Goal: Transaction & Acquisition: Obtain resource

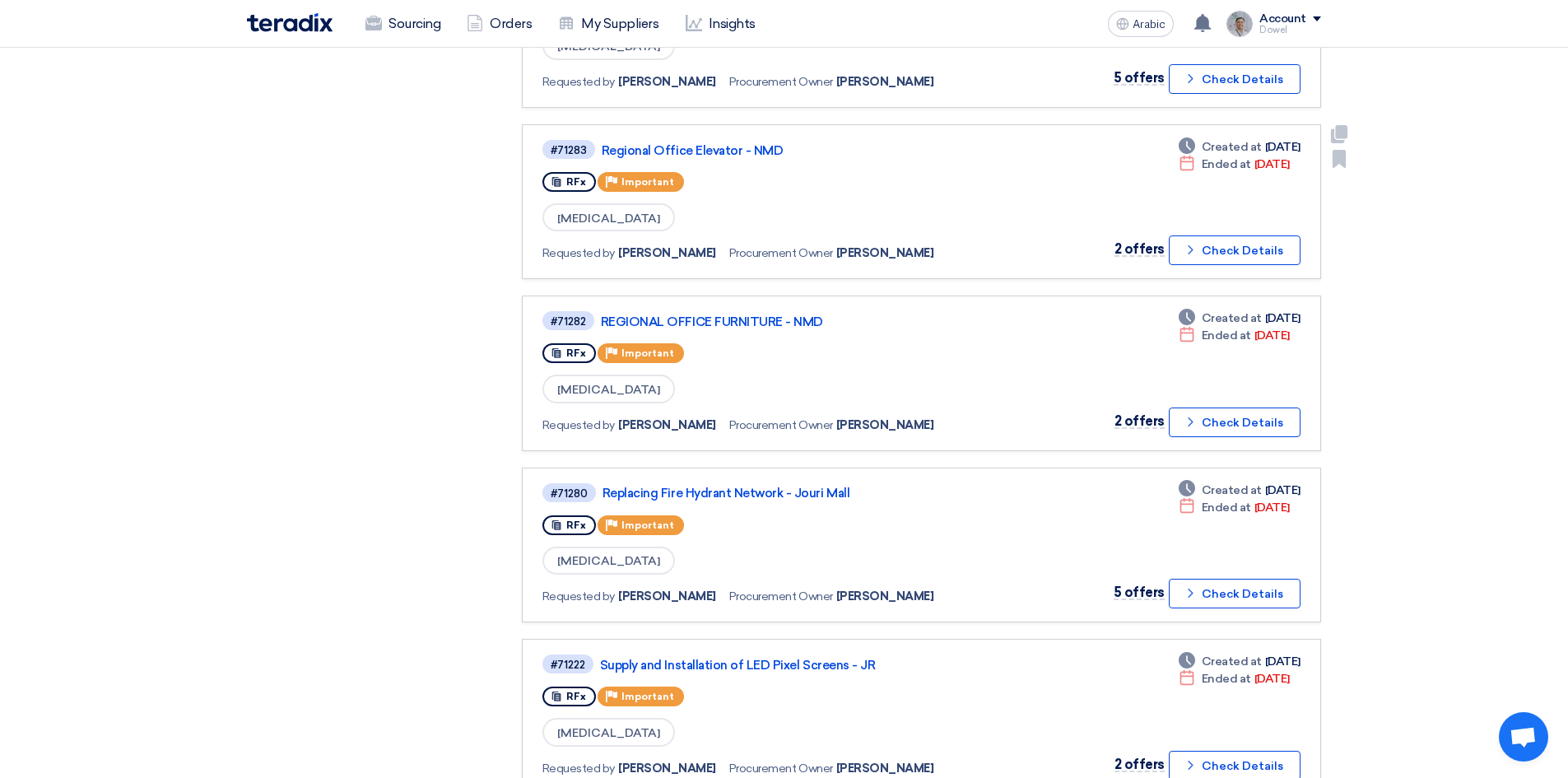
scroll to position [659, 0]
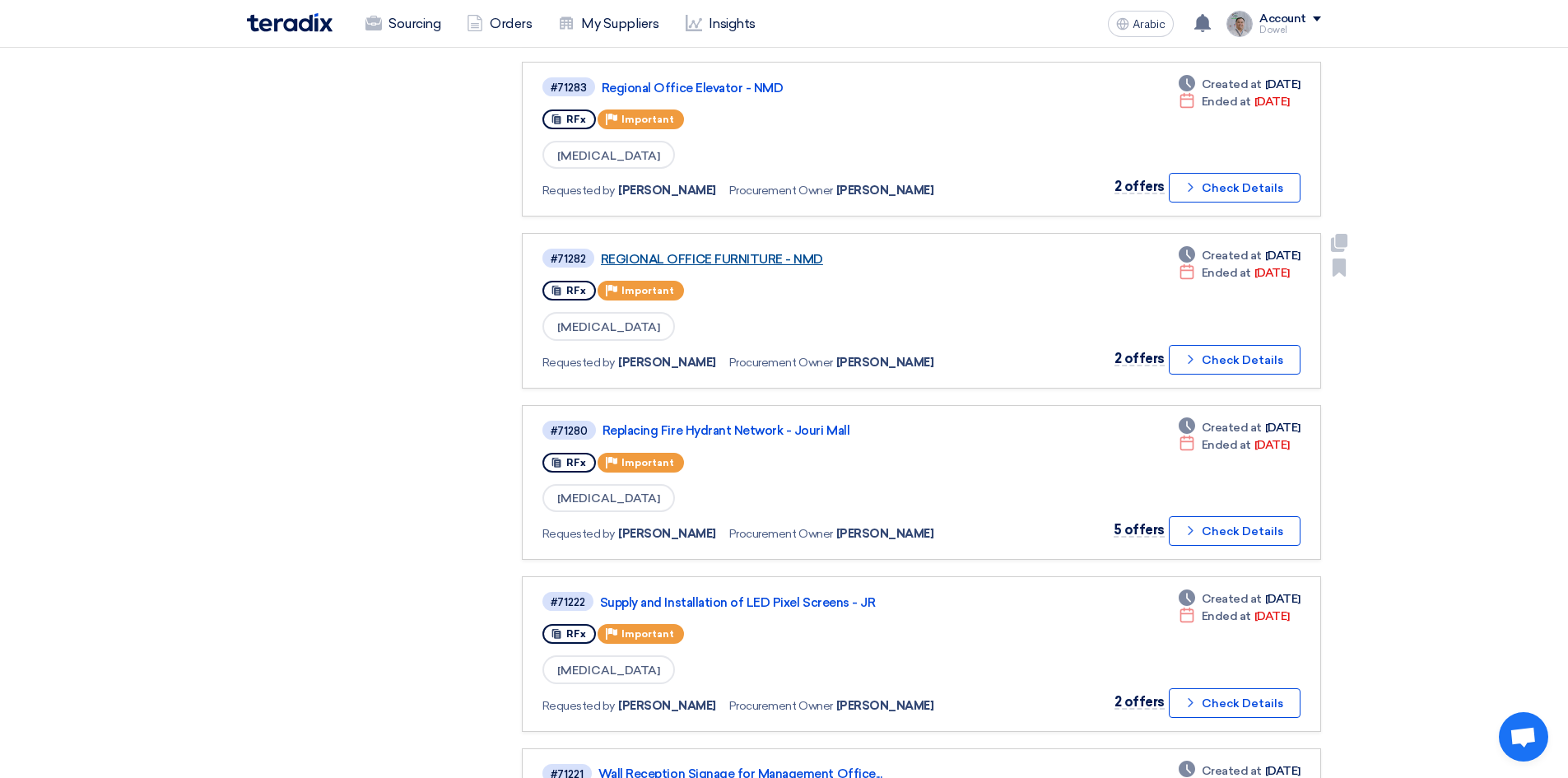
click at [771, 257] on font "REGIONAL OFFICE FURNITURE - NMD" at bounding box center [712, 259] width 222 height 15
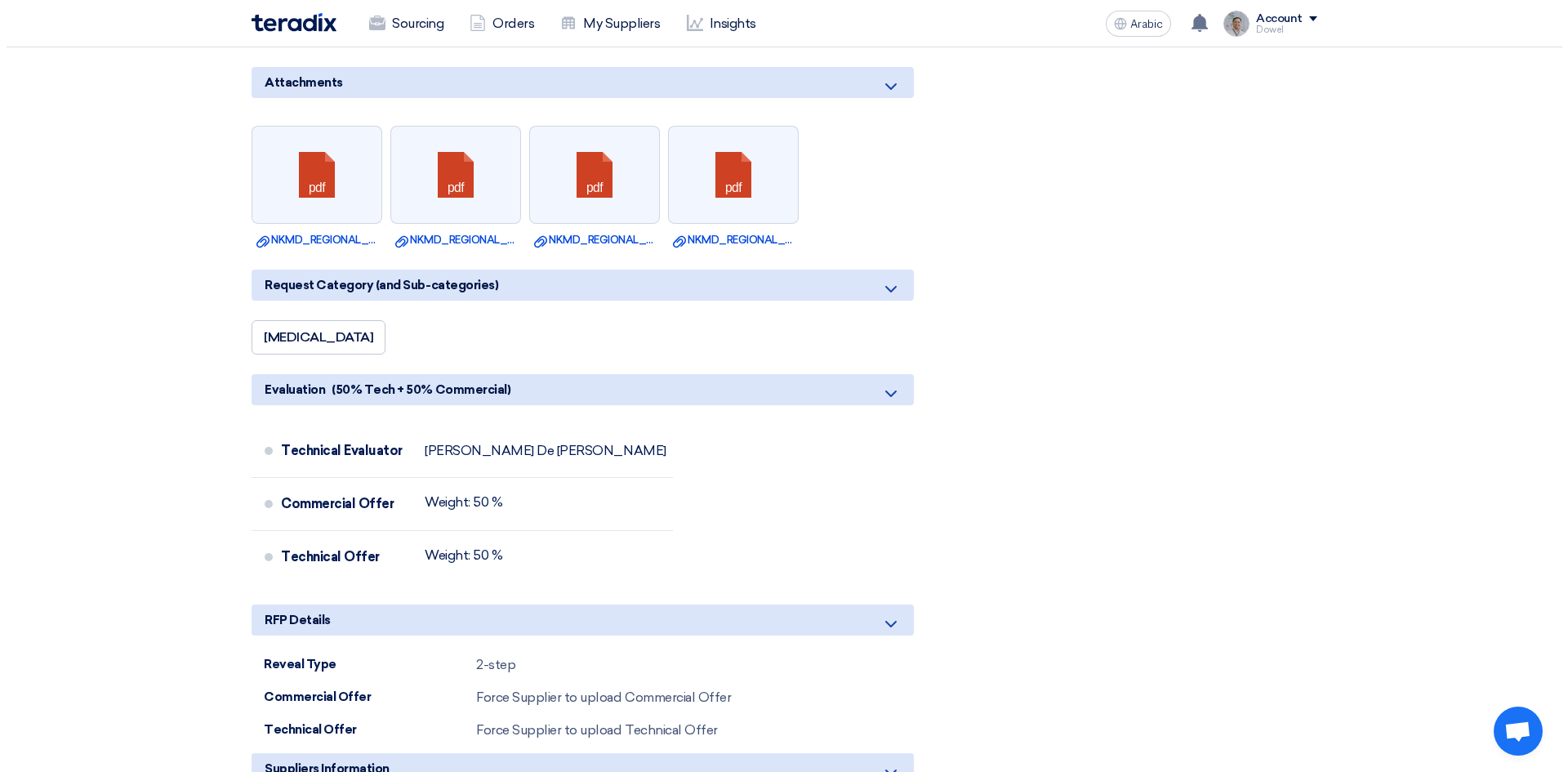
scroll to position [3919, 0]
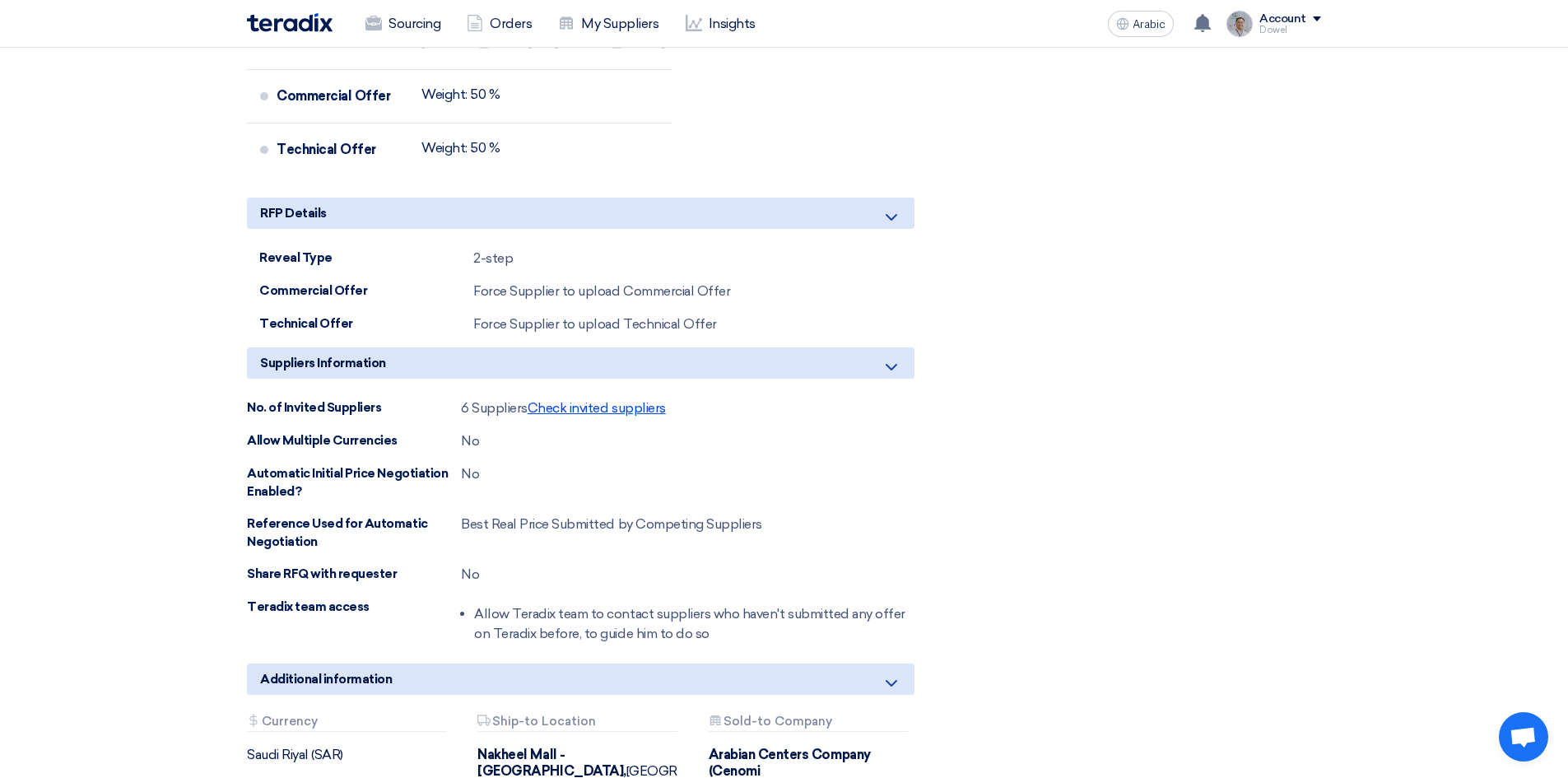
click at [625, 400] on font "Check invited suppliers" at bounding box center [596, 407] width 138 height 16
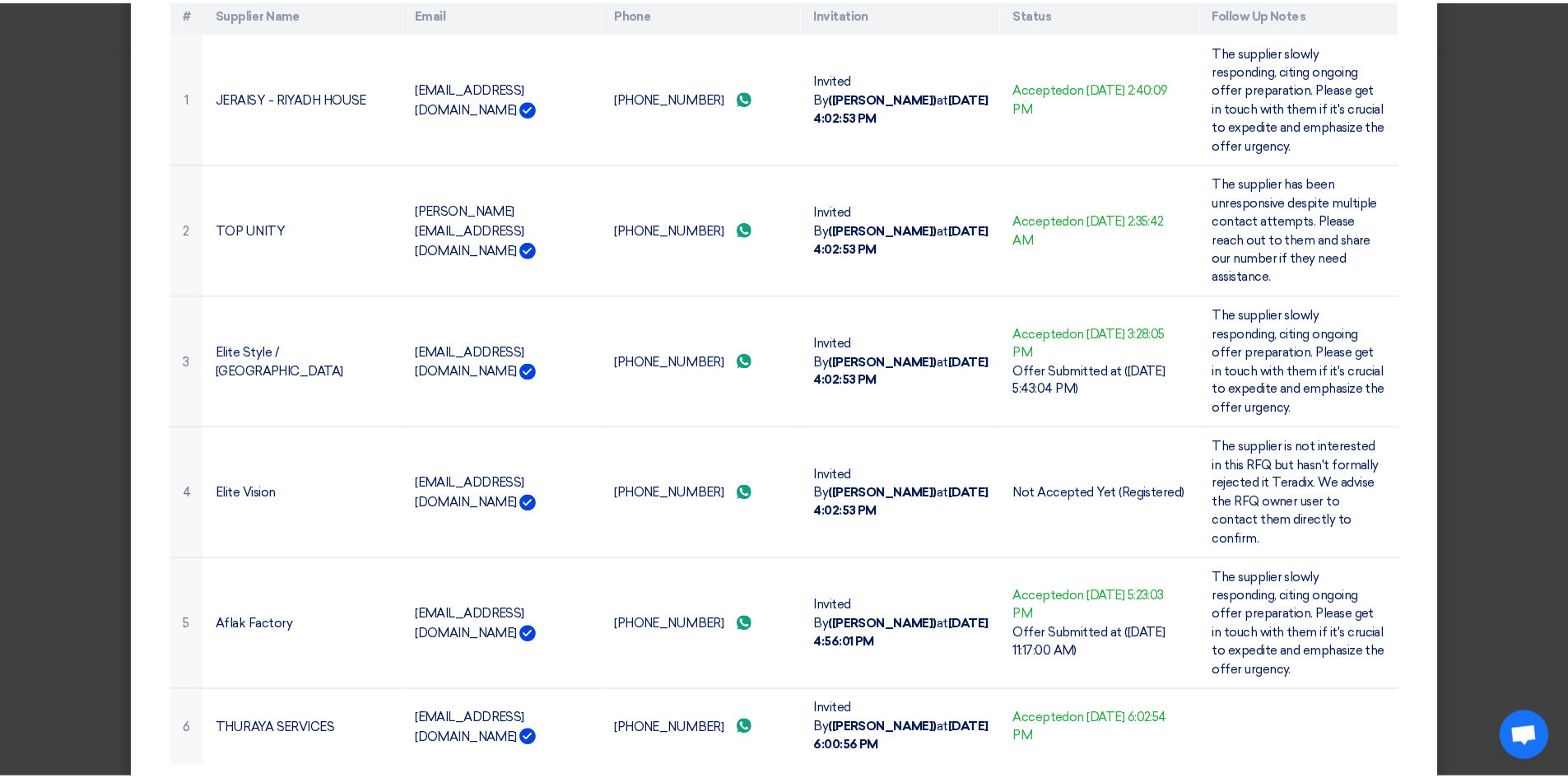
scroll to position [0, 0]
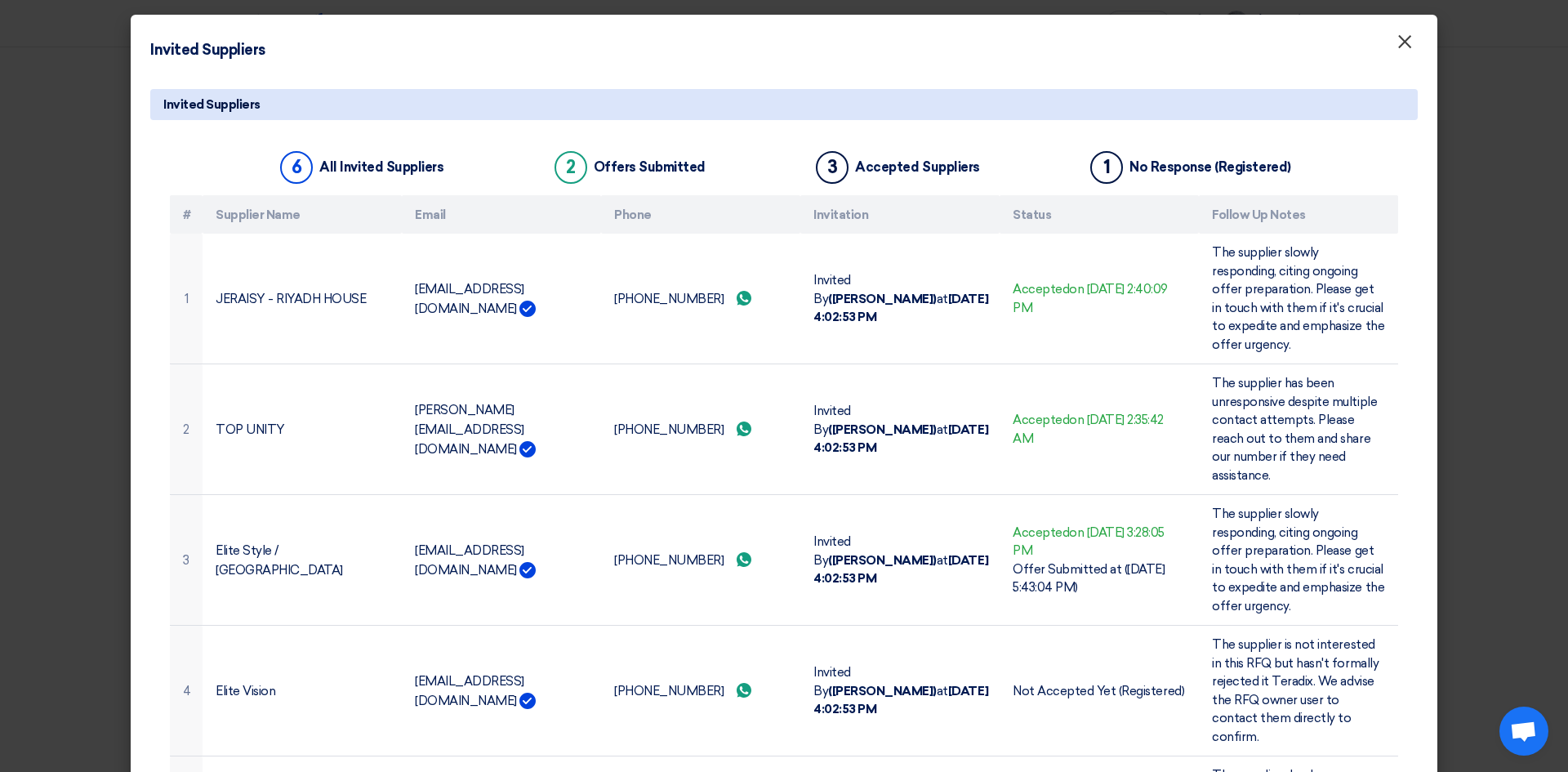
click at [1401, 55] on font "×" at bounding box center [1405, 45] width 17 height 33
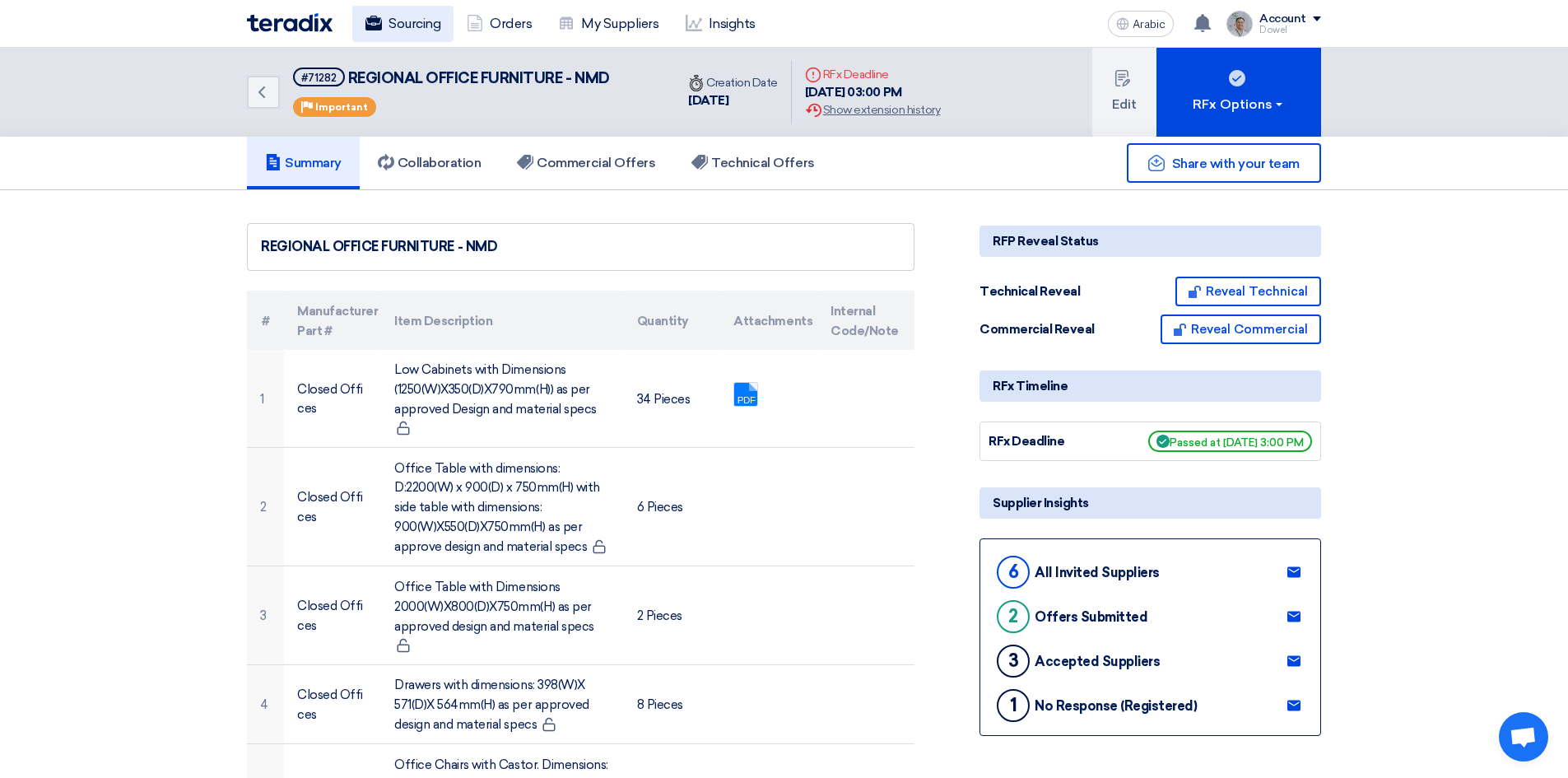
click at [416, 16] on font "Sourcing" at bounding box center [415, 24] width 52 height 16
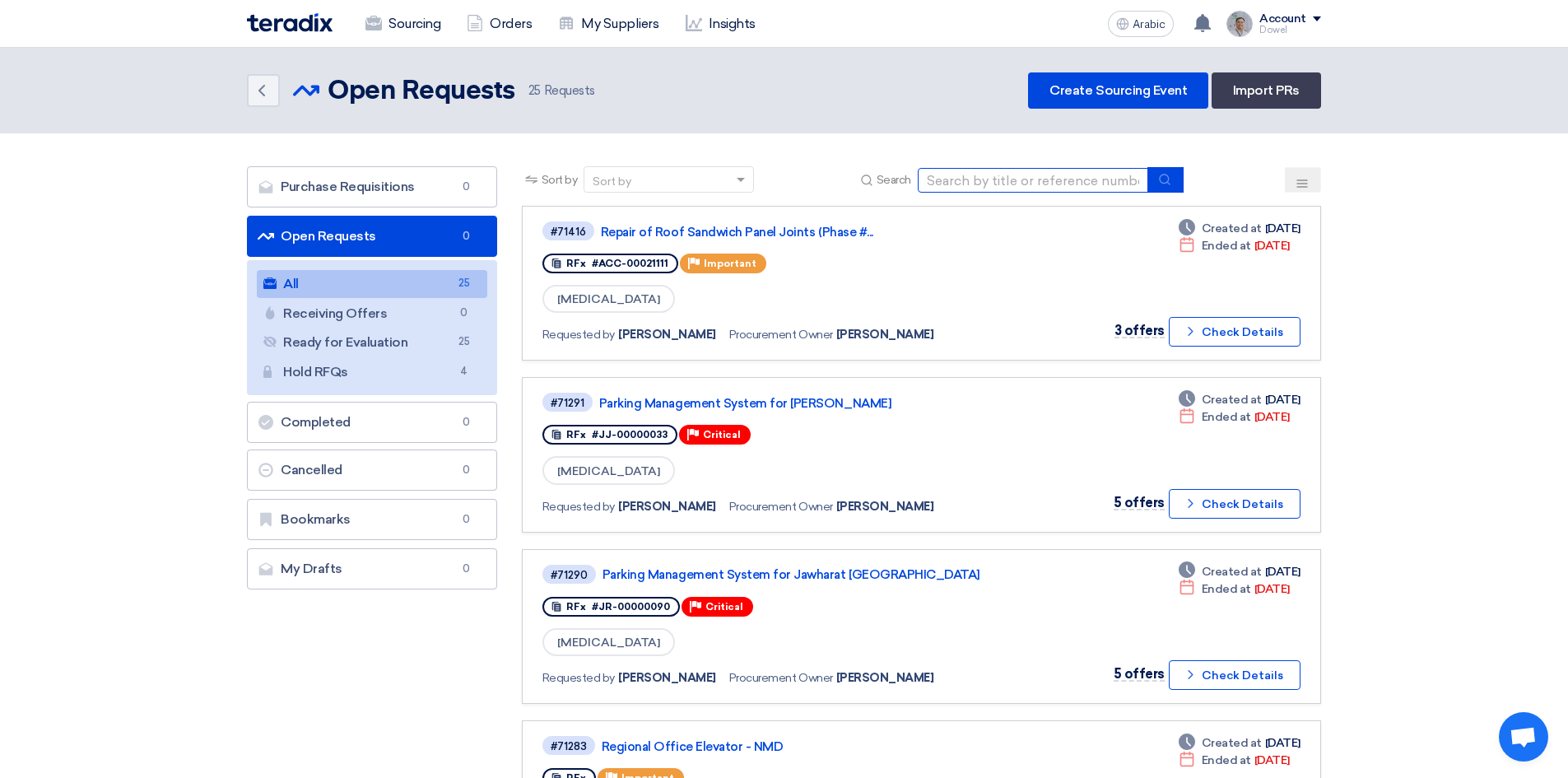
click at [999, 180] on input at bounding box center [1033, 180] width 230 height 24
type input "turnkey"
click at [1168, 183] on use "submit" at bounding box center [1164, 178] width 11 height 11
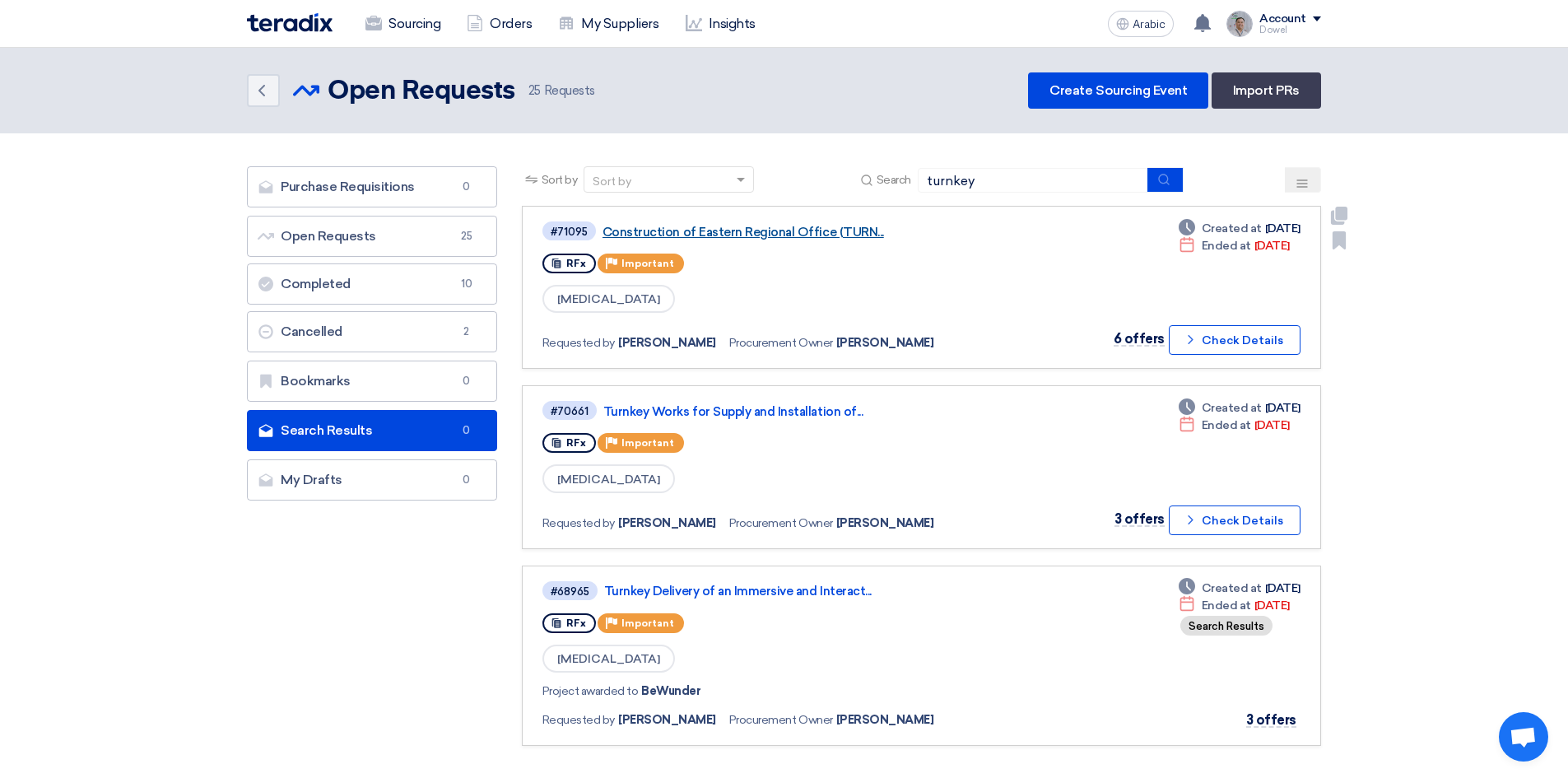
click at [746, 232] on font "Construction of Eastern Regional Office (TURN..." at bounding box center [743, 232] width 282 height 15
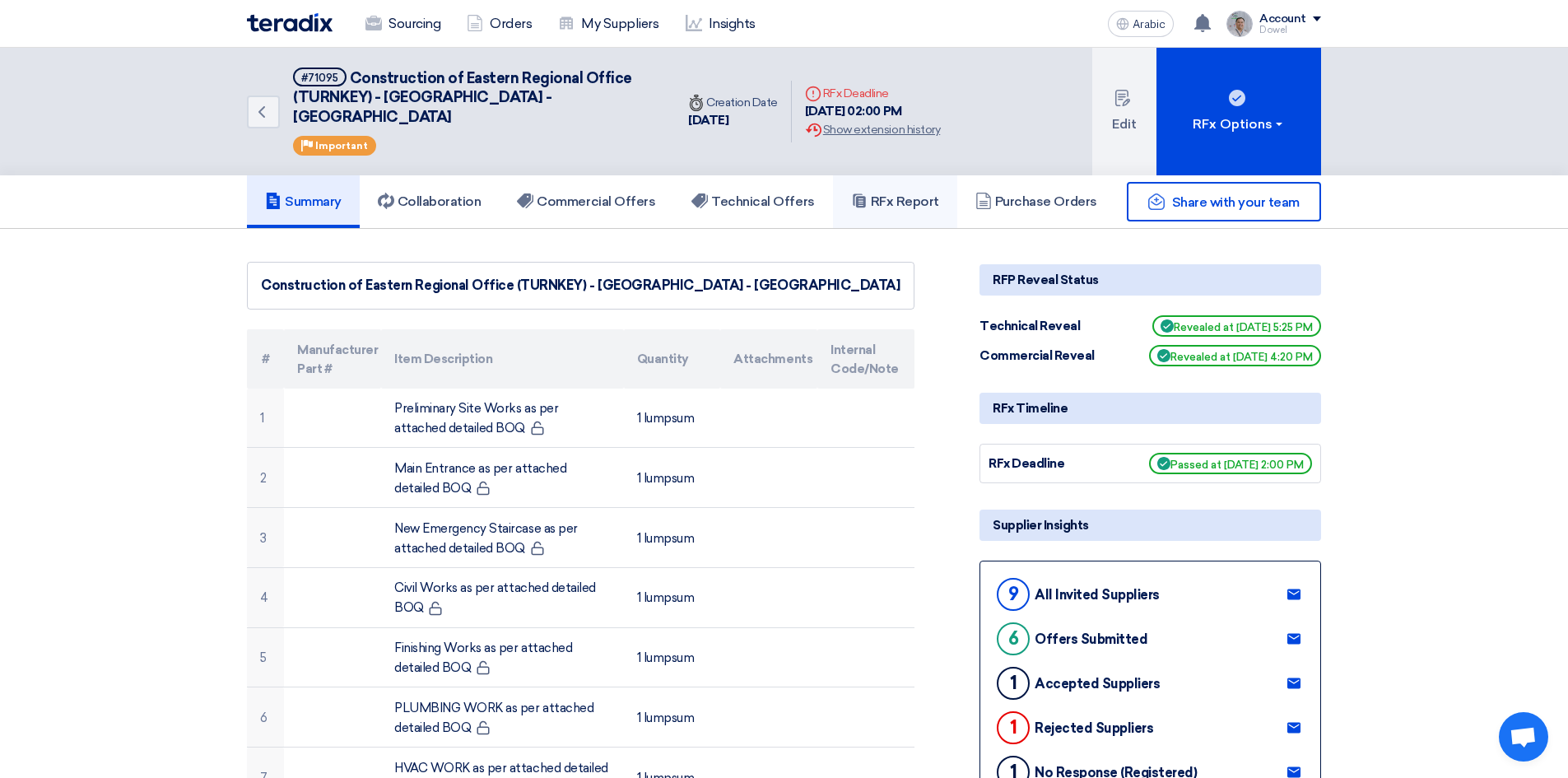
click at [902, 193] on font "RFx Report" at bounding box center [904, 201] width 68 height 16
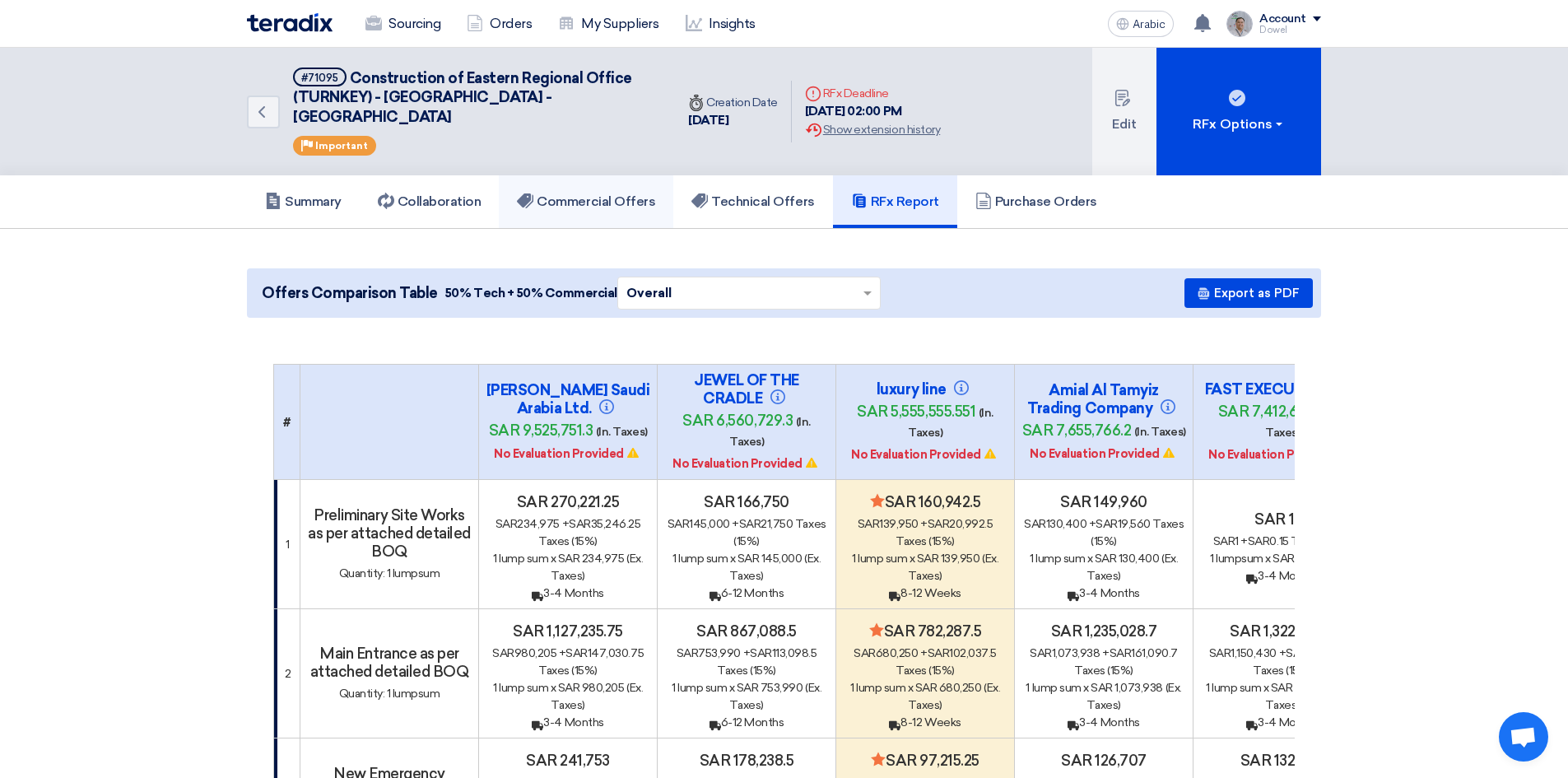
click at [585, 193] on font "Commercial Offers" at bounding box center [596, 201] width 119 height 16
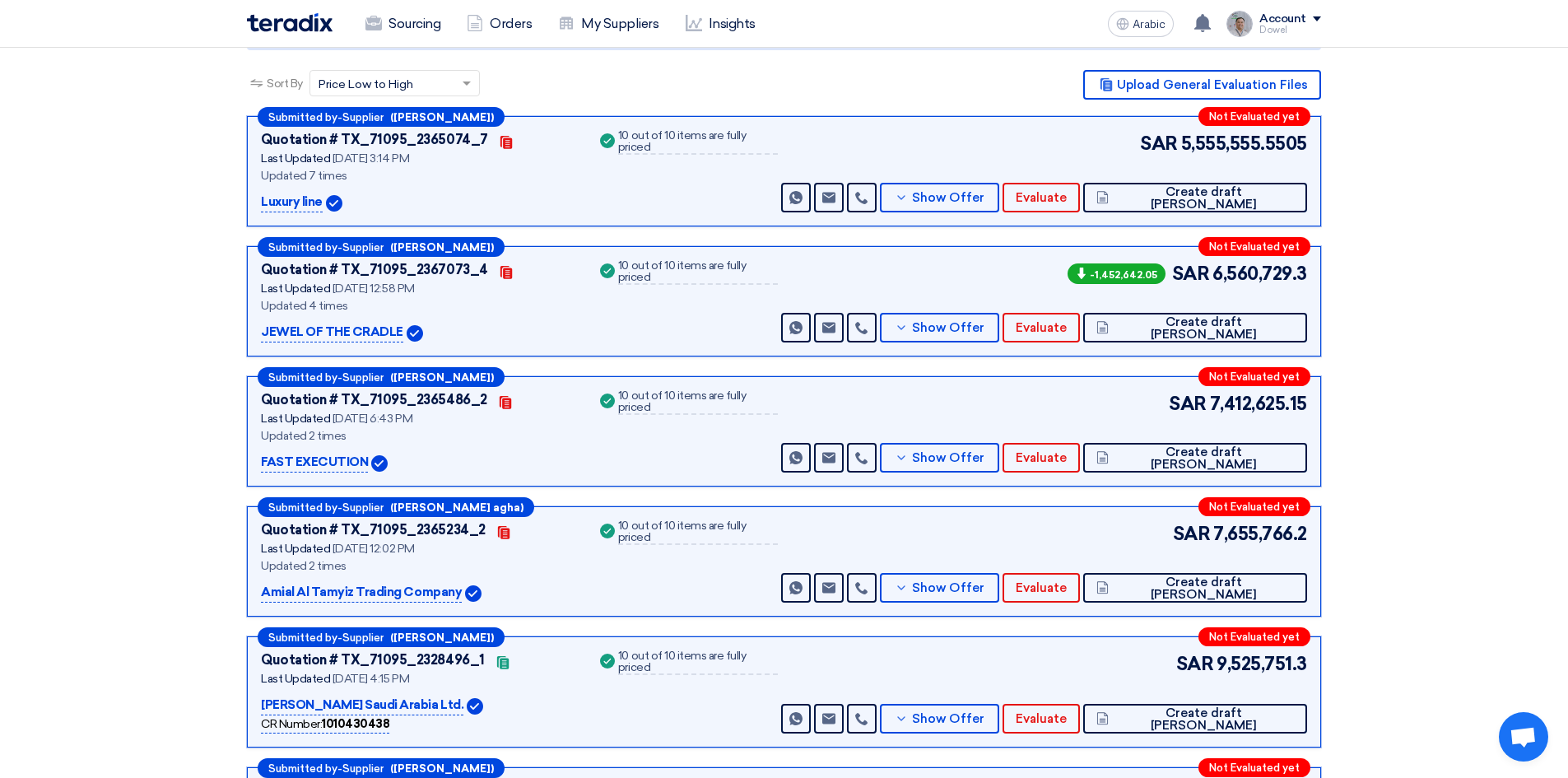
scroll to position [207, 0]
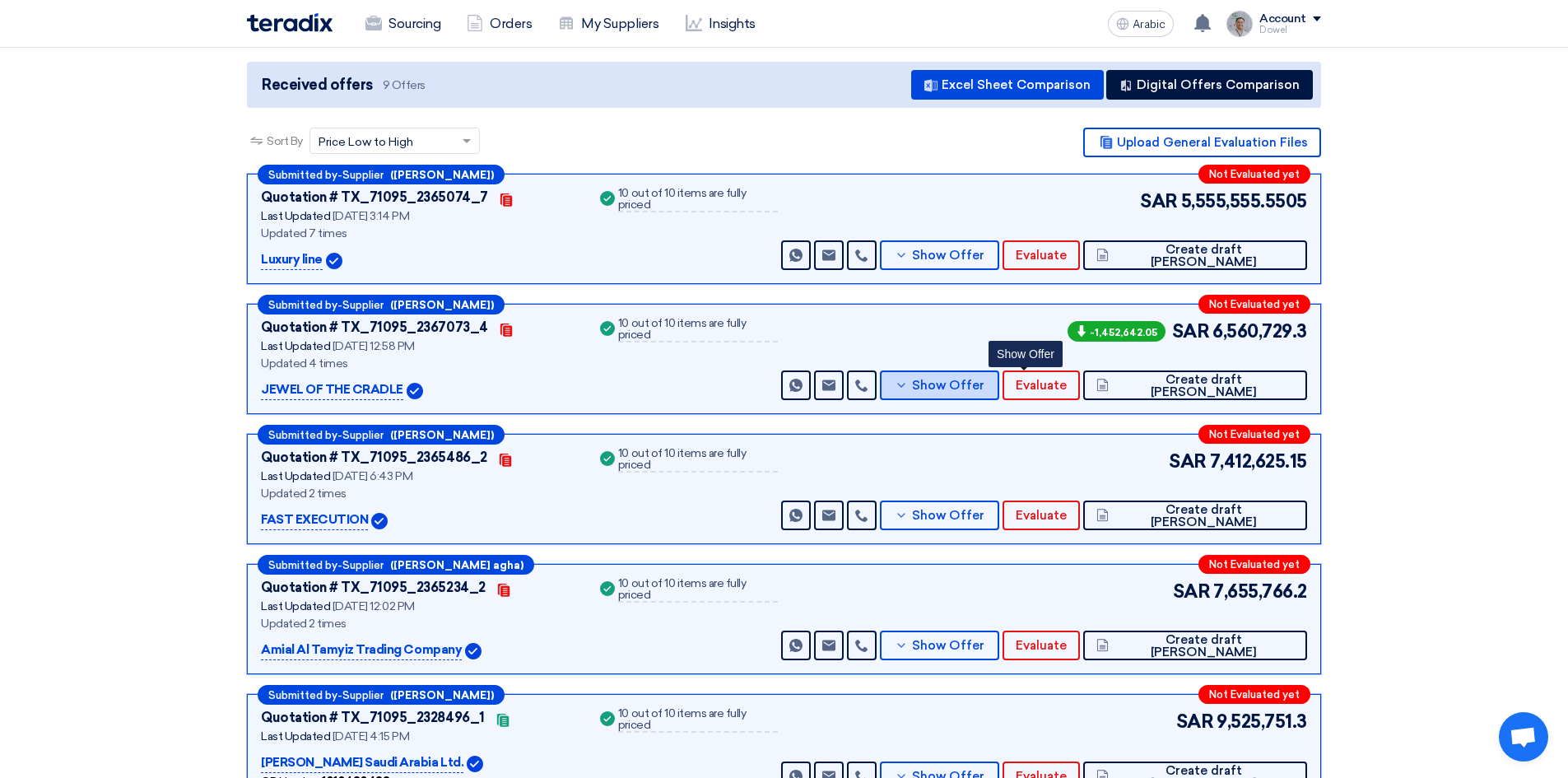
click at [984, 378] on font "Show Offer" at bounding box center [948, 385] width 72 height 15
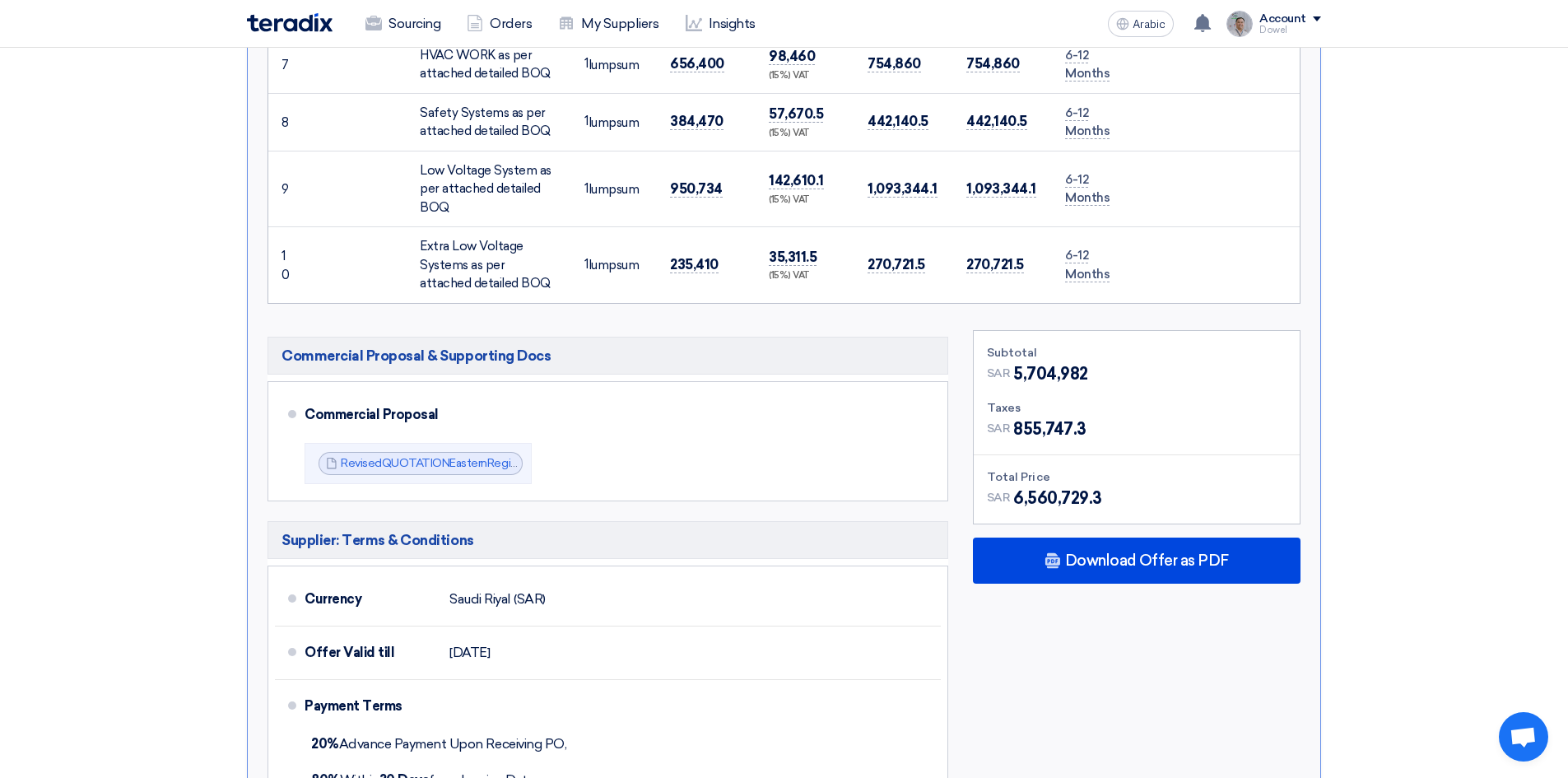
scroll to position [1276, 0]
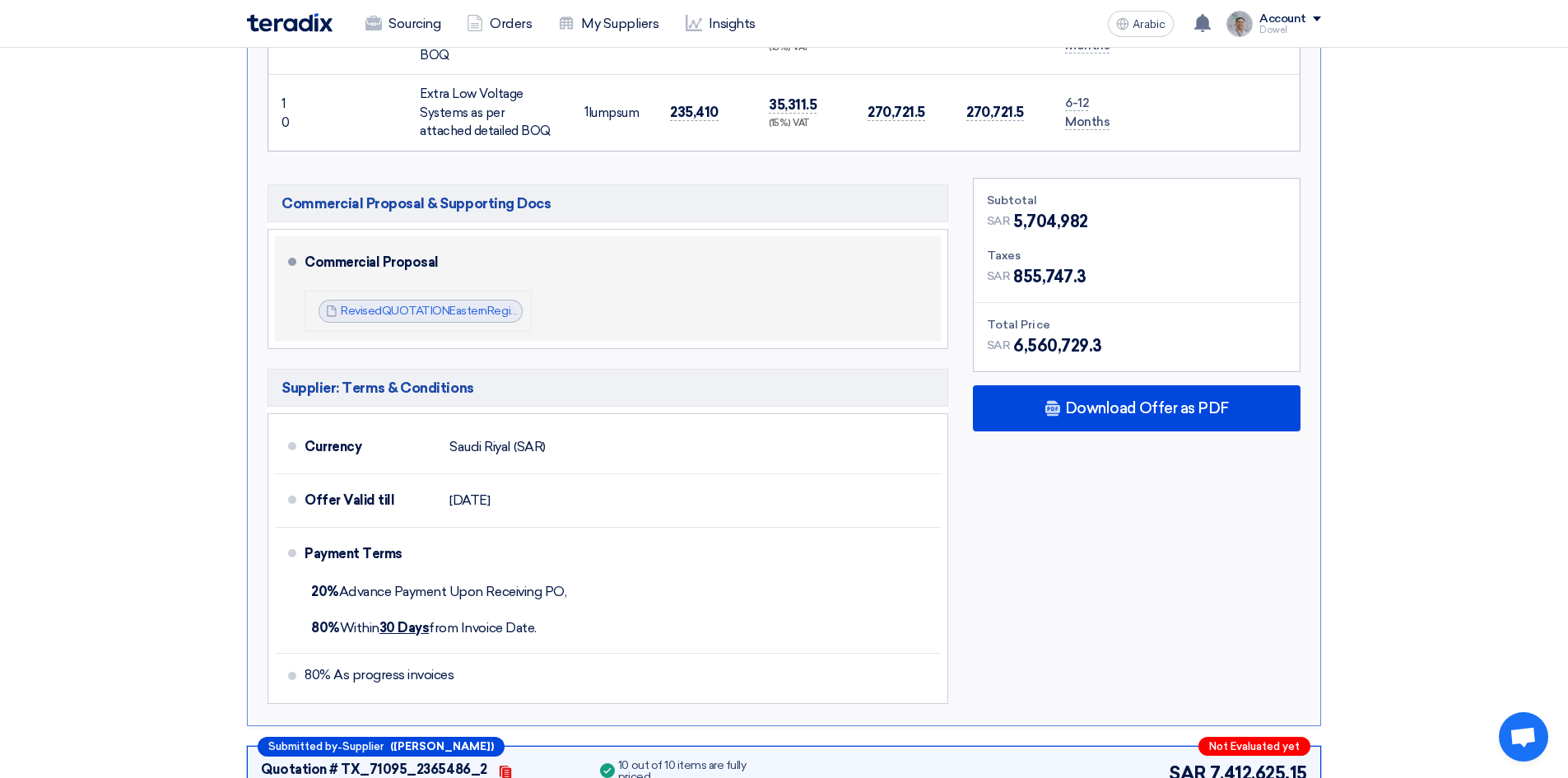
click at [437, 300] on div "RevisedQUOTATIONEasternRegionalOffice_1758448685072.pdf RevisedQUOTATIONEastern…" at bounding box center [421, 310] width 204 height 23
click at [435, 304] on font "RevisedQUOTATIONEasternRegionalOffice_1758448685072.pdf" at bounding box center [511, 310] width 340 height 14
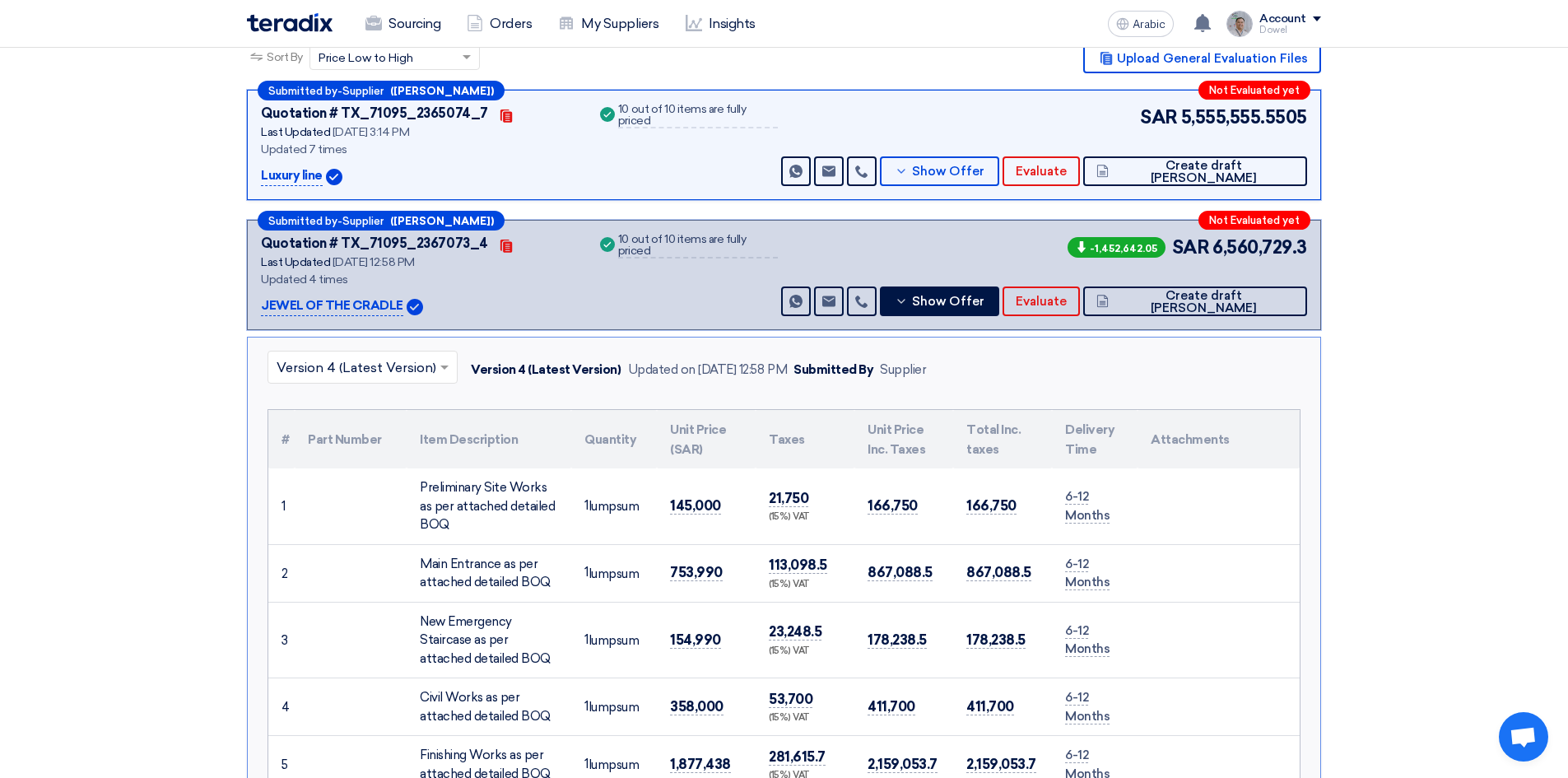
scroll to position [288, 0]
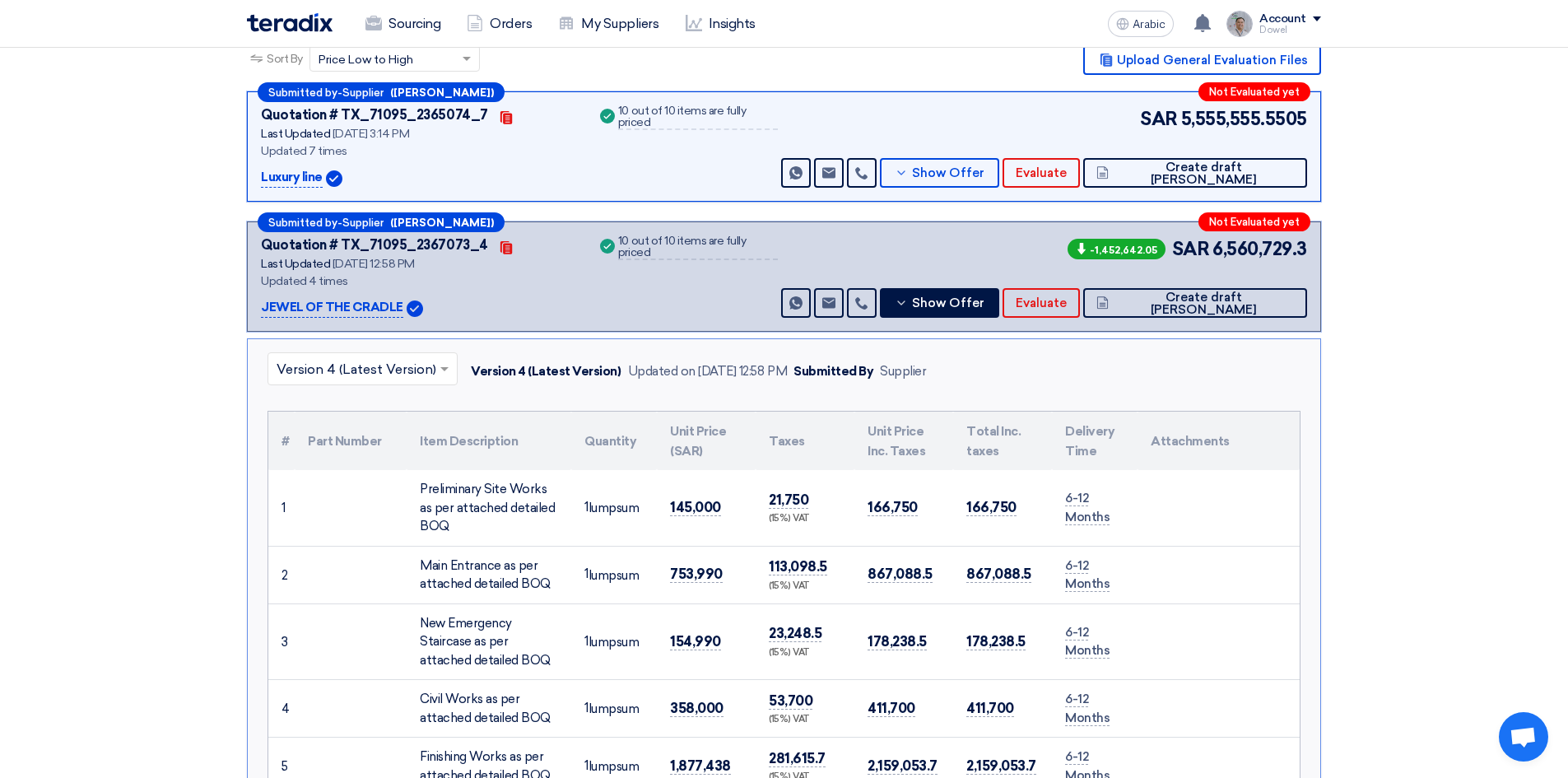
click at [392, 357] on input "text" at bounding box center [354, 371] width 156 height 27
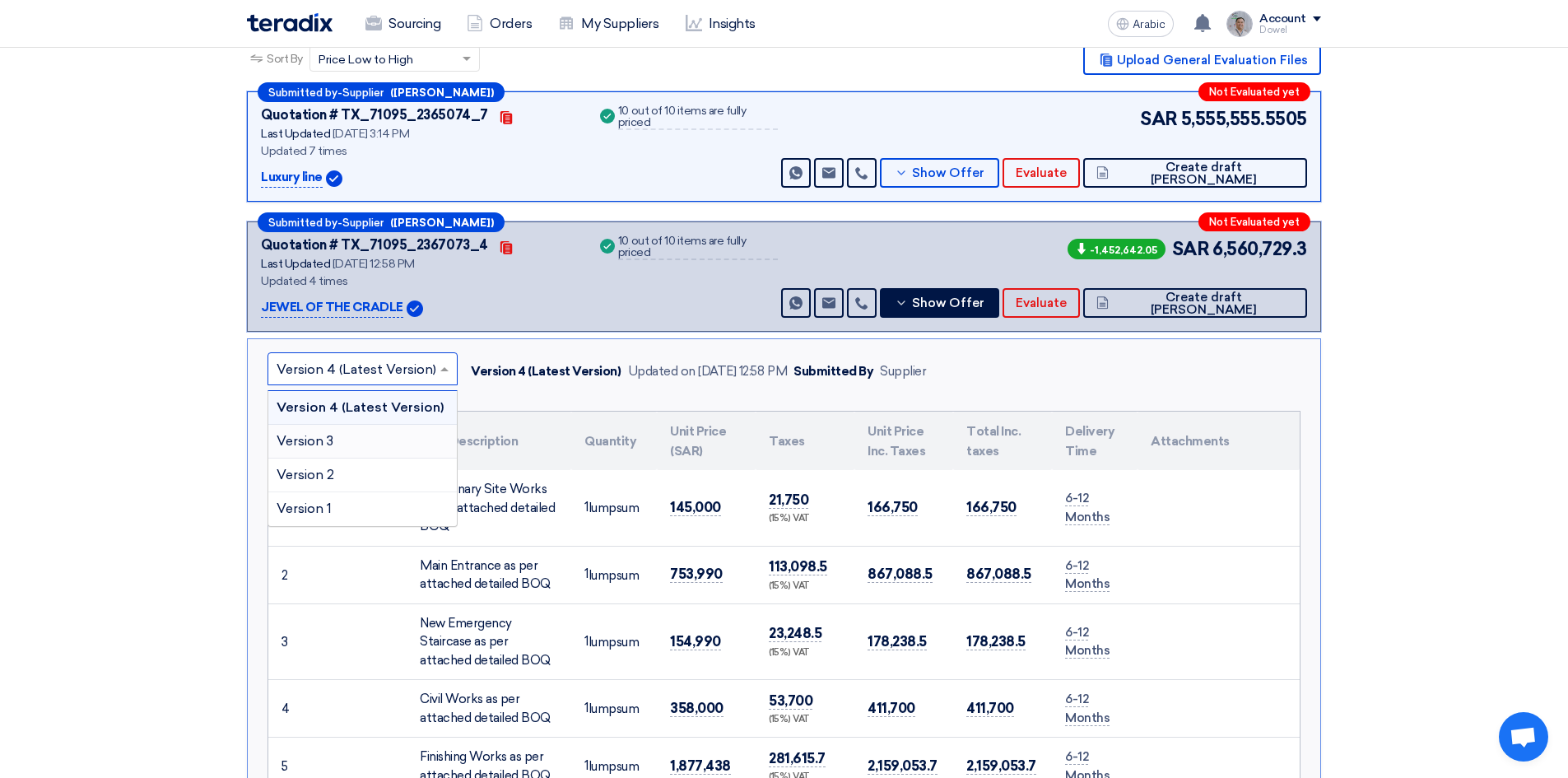
click at [333, 433] on font "Version 3" at bounding box center [305, 441] width 57 height 16
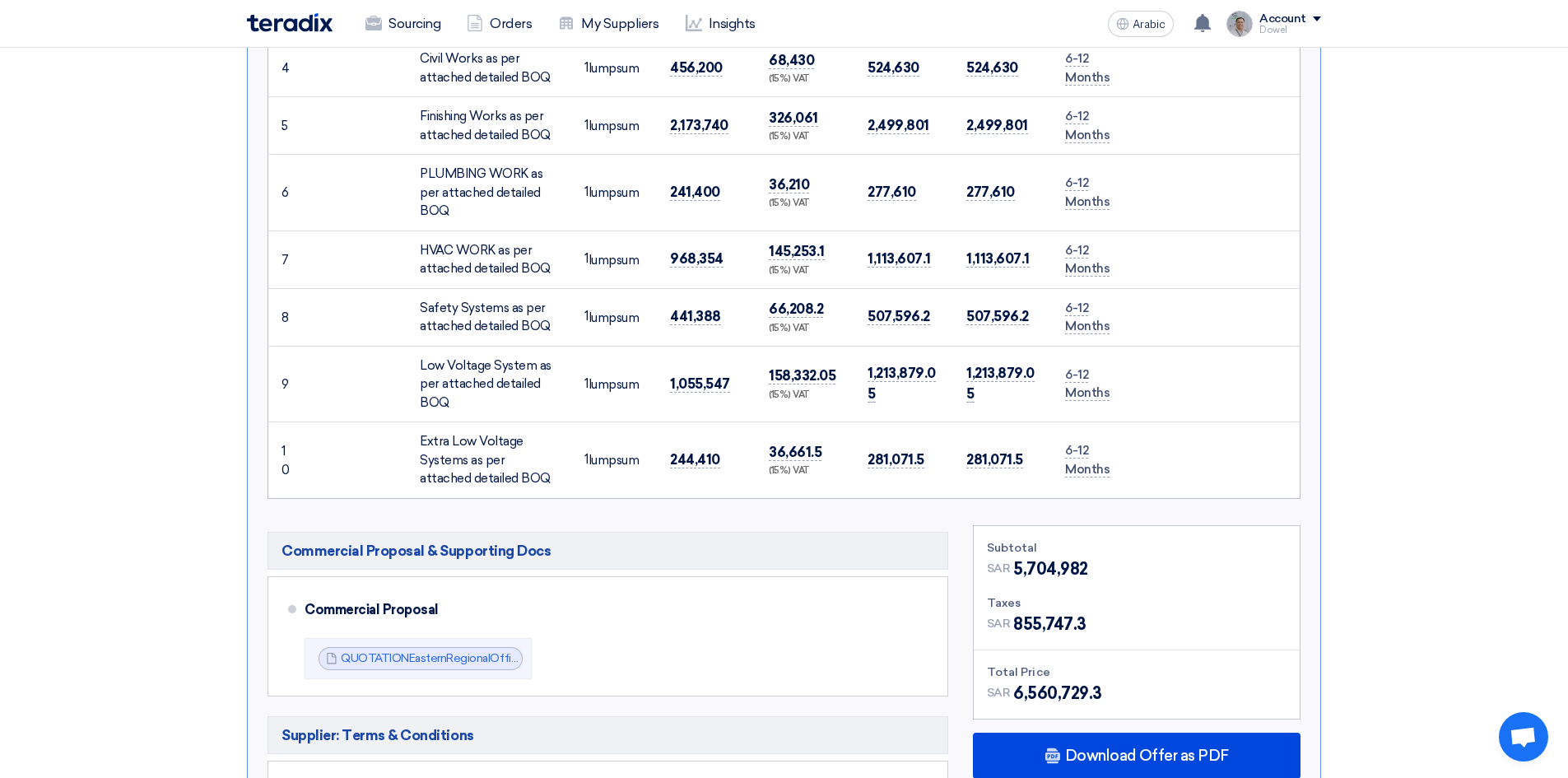
scroll to position [947, 0]
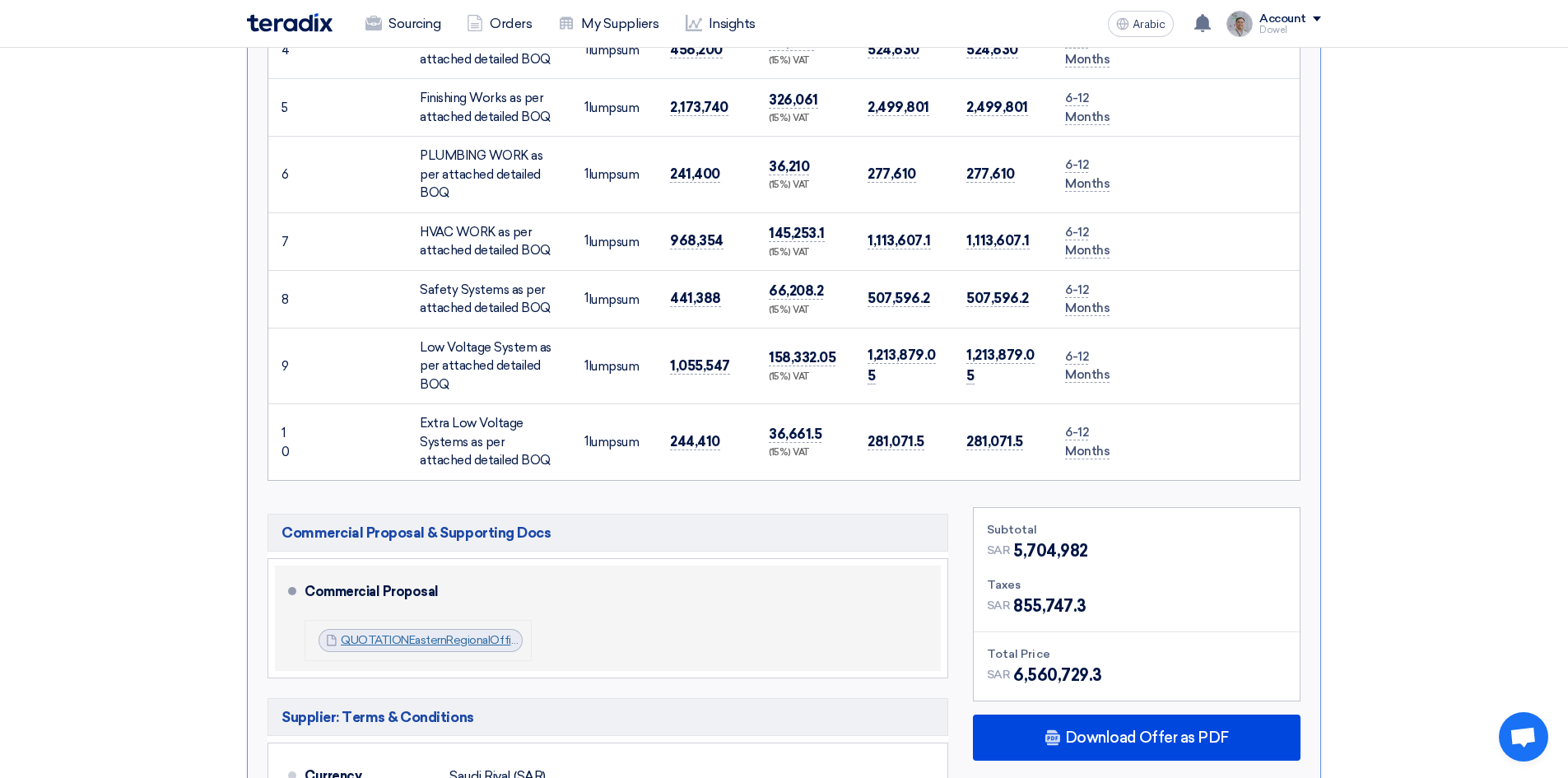
click at [431, 632] on font "QUOTATIONEasternRegionalOffice_1757234008682.pdf" at bounding box center [489, 639] width 297 height 14
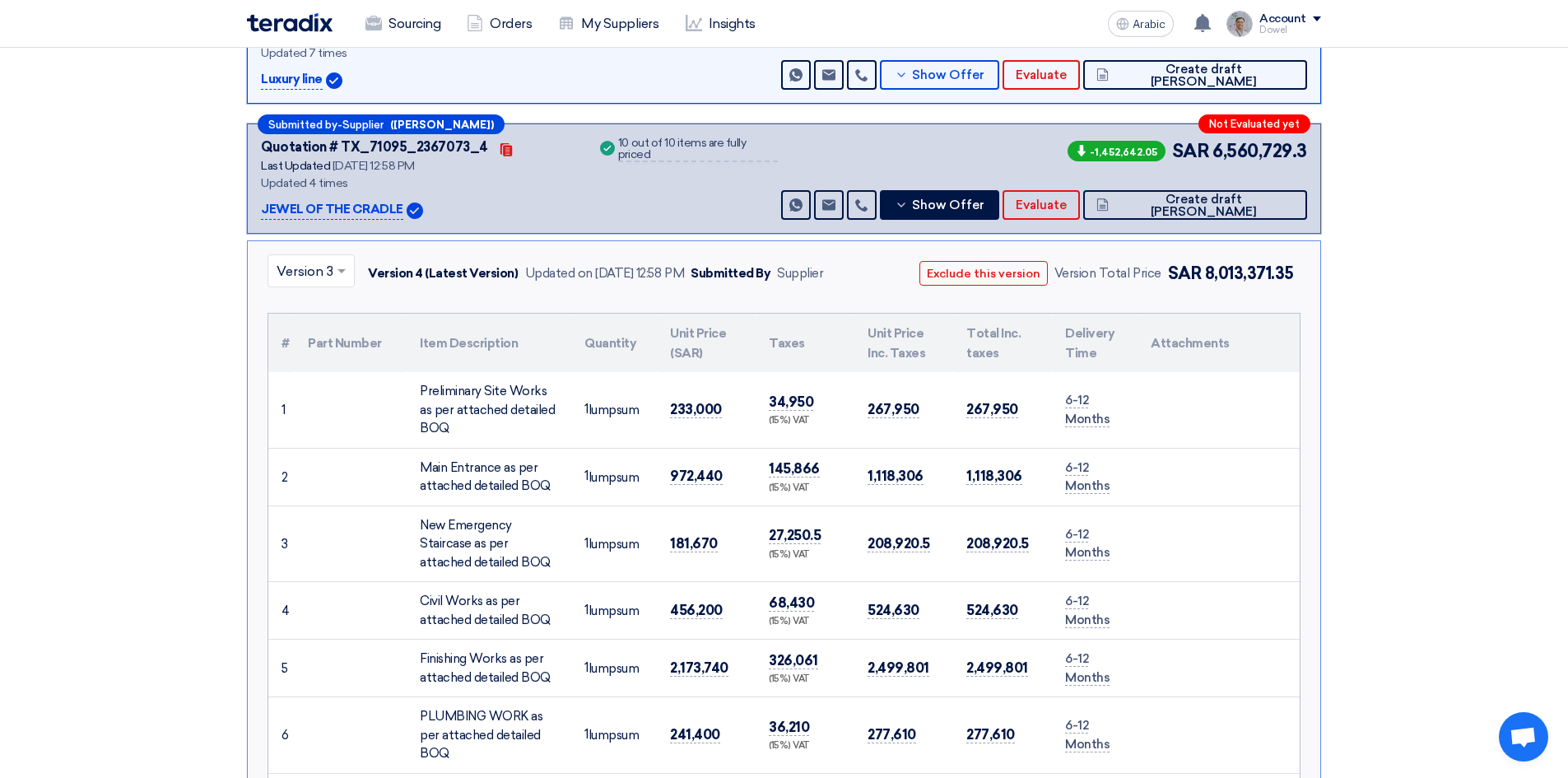
scroll to position [371, 0]
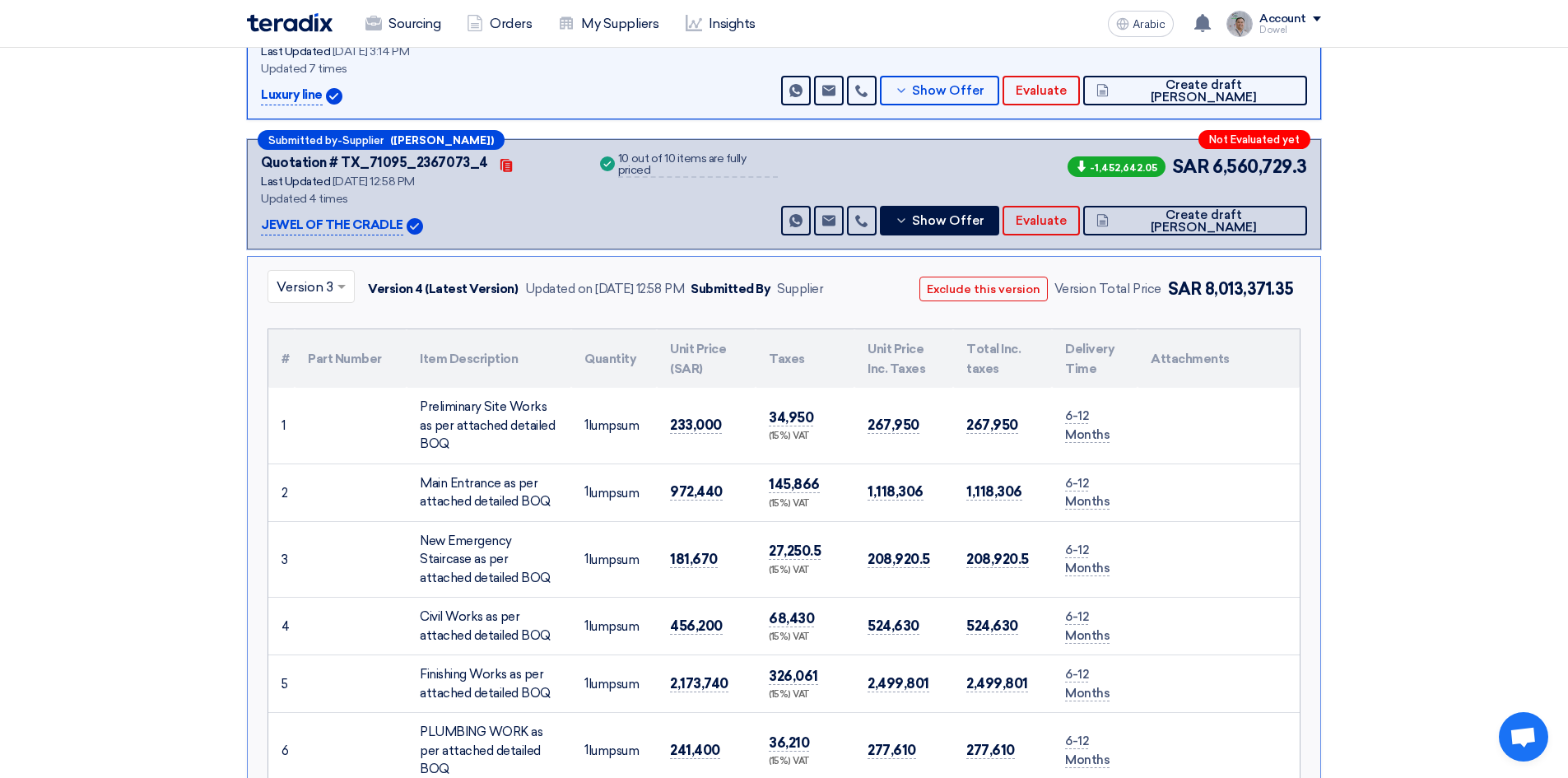
click at [332, 273] on div at bounding box center [311, 287] width 86 height 27
click at [316, 317] on font "Version 4 (Latest Version)" at bounding box center [357, 325] width 160 height 16
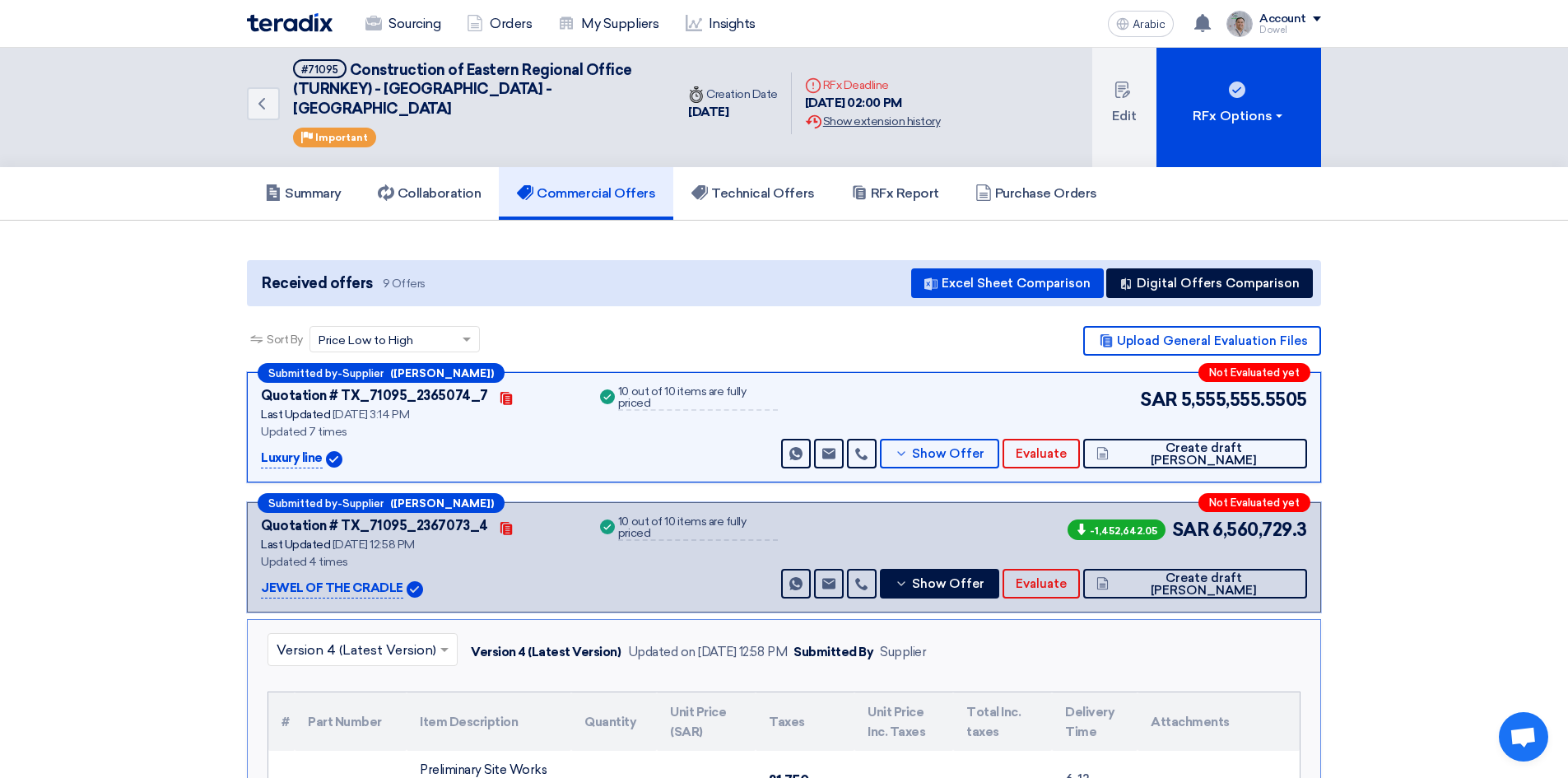
scroll to position [0, 0]
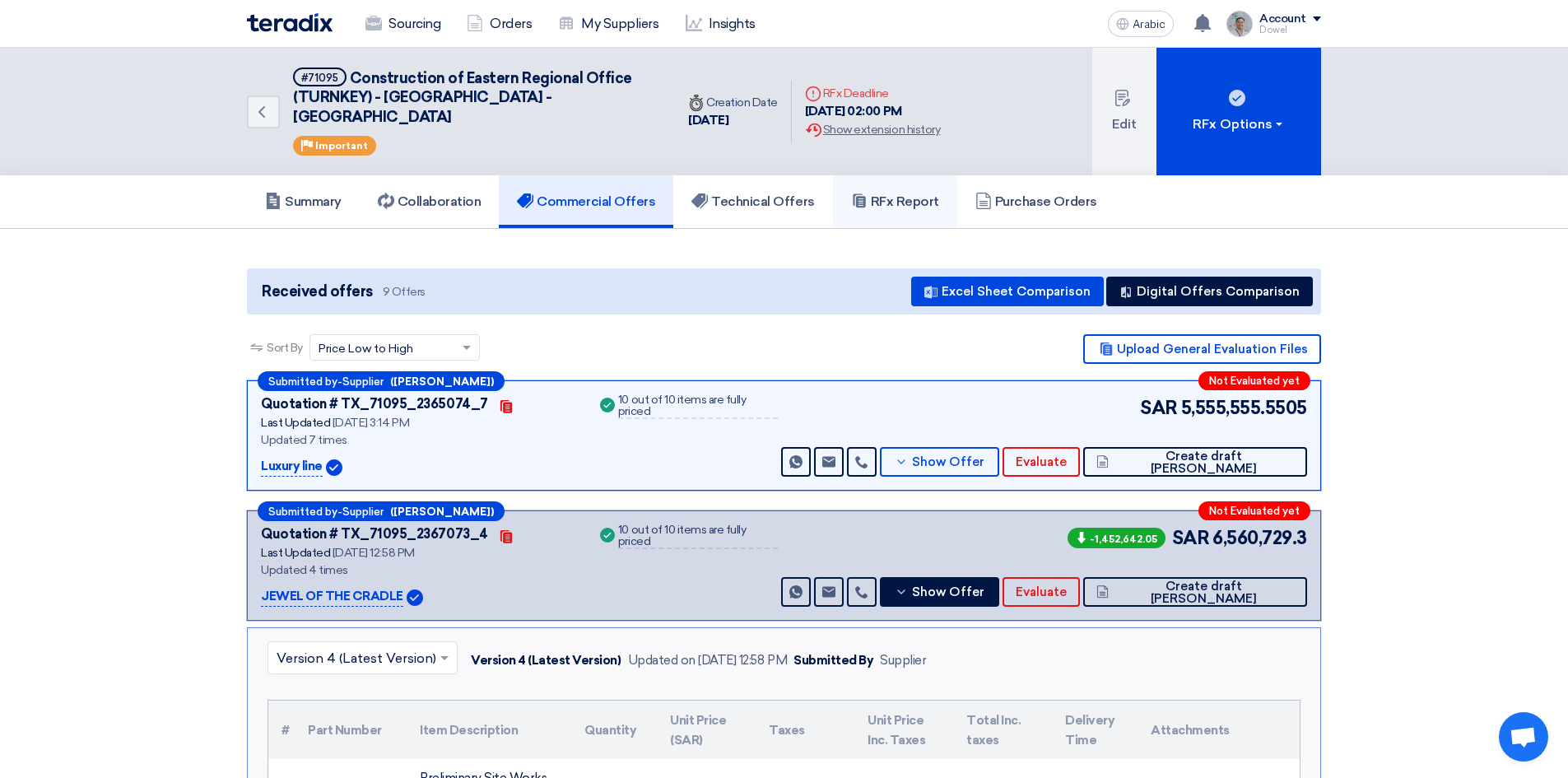
click at [881, 193] on font "RFx Report" at bounding box center [904, 201] width 68 height 16
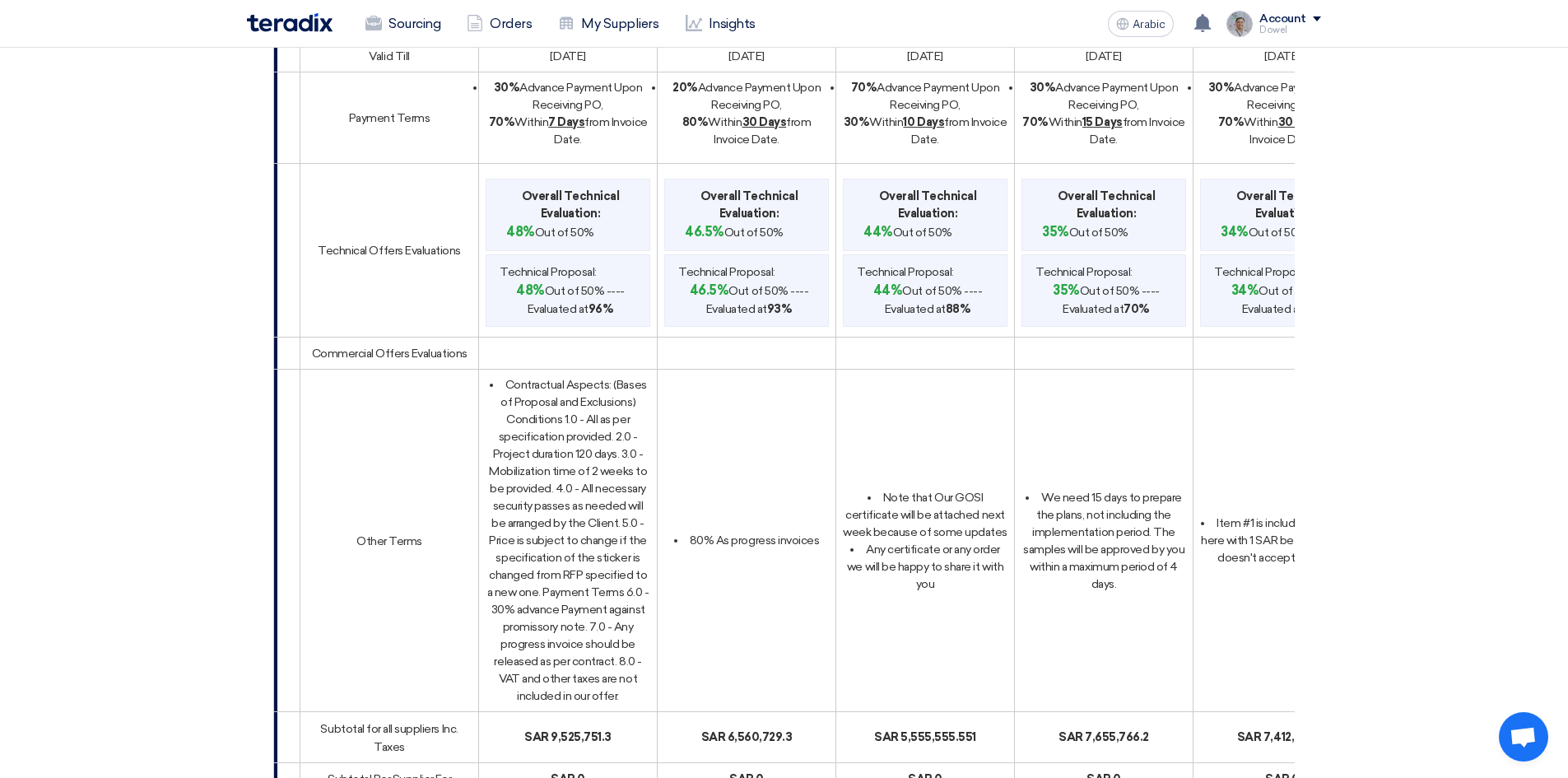
scroll to position [2057, 0]
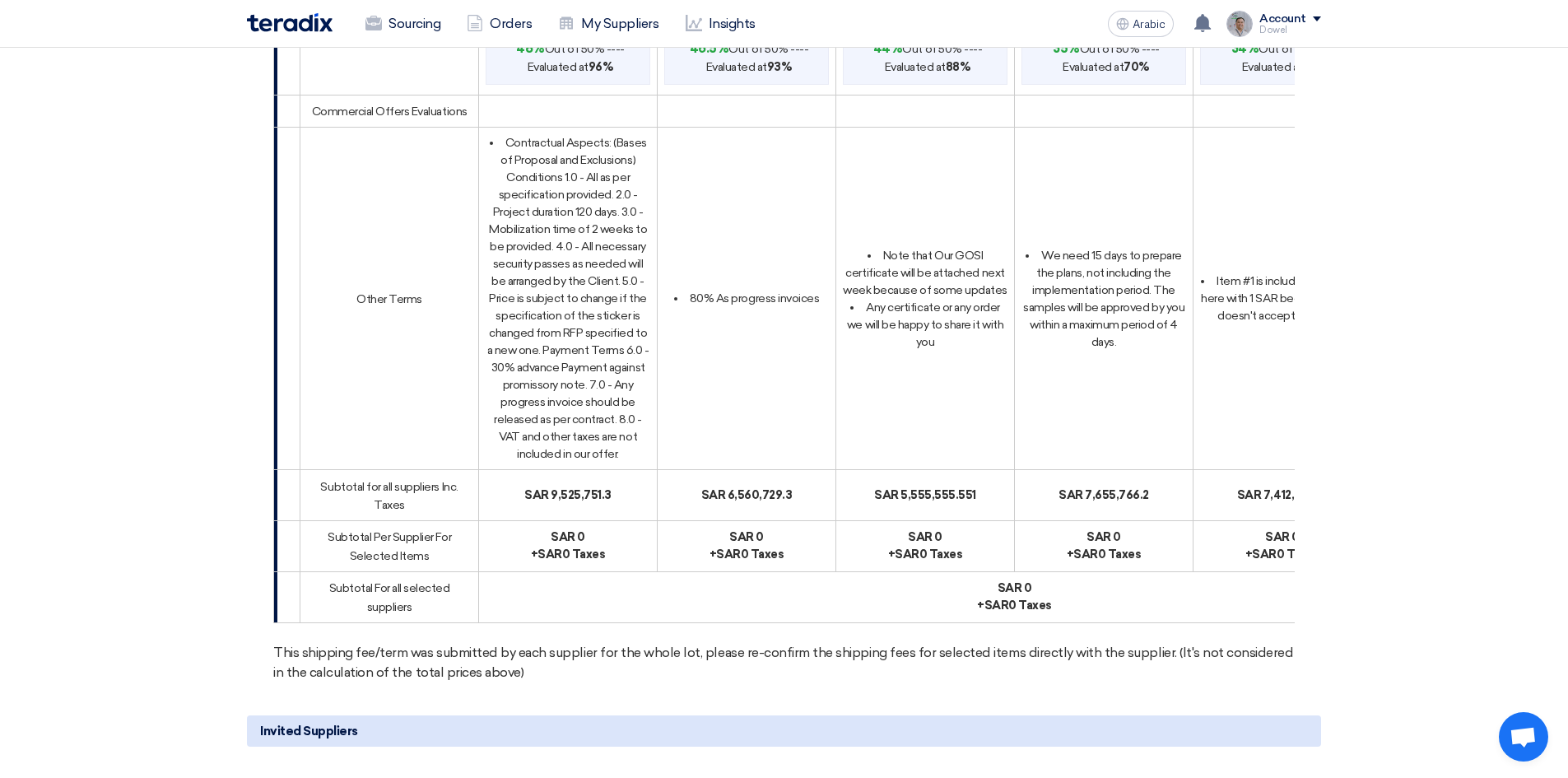
drag, startPoint x: 729, startPoint y: 474, endPoint x: 743, endPoint y: 474, distance: 14.0
click at [743, 488] on font "sar 6,560,729.3" at bounding box center [747, 495] width 92 height 14
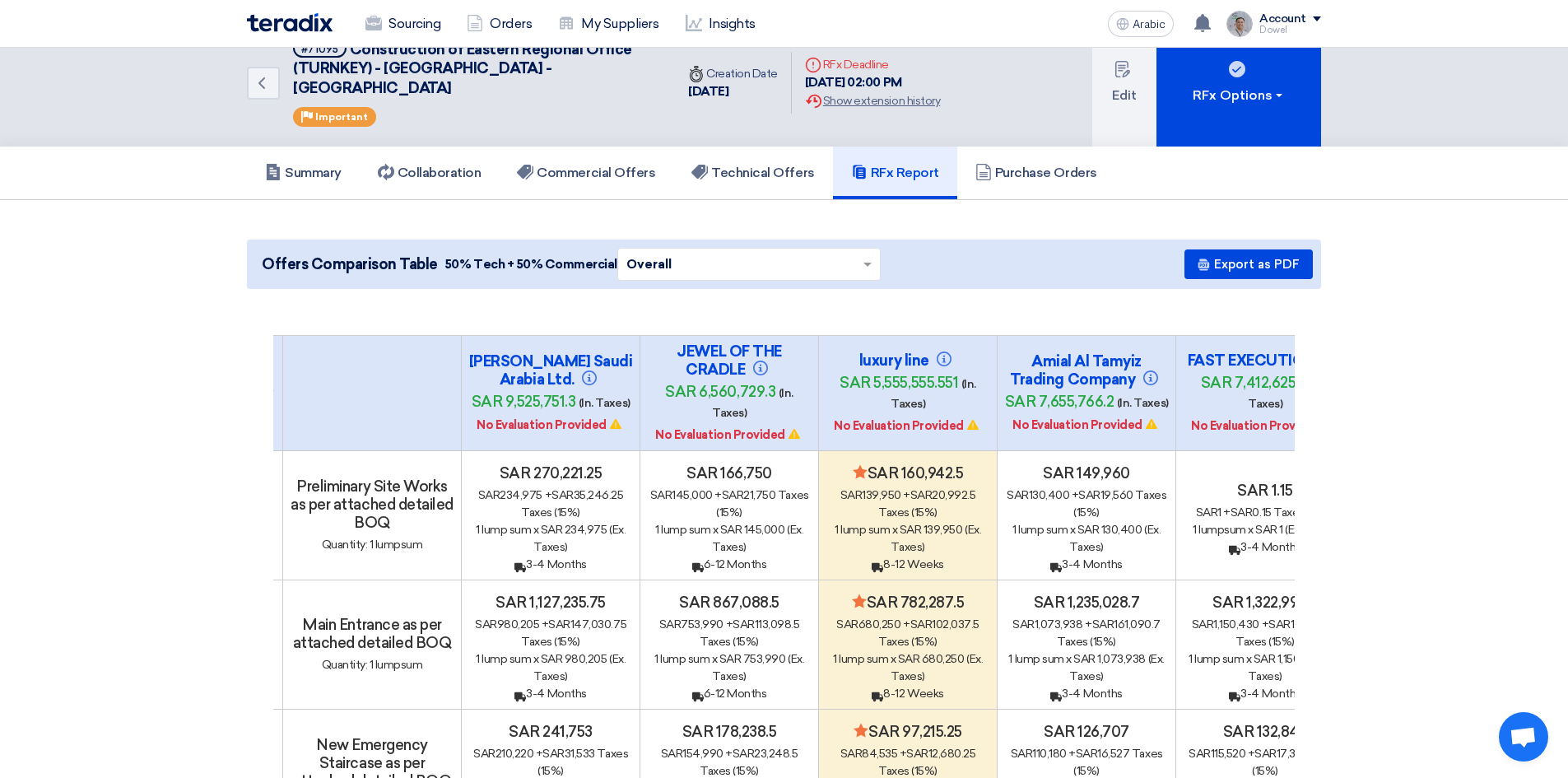
scroll to position [0, 0]
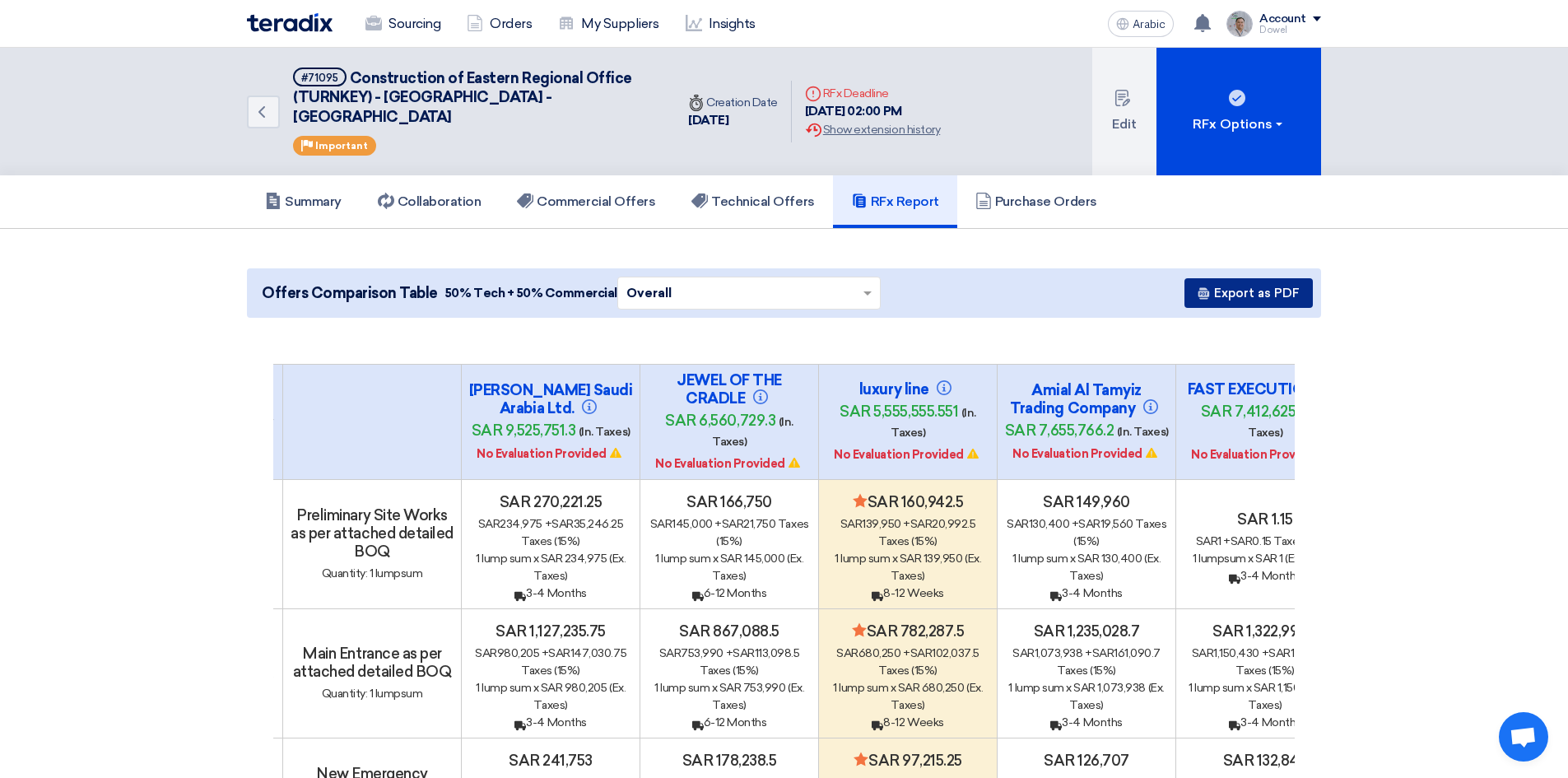
click at [1264, 285] on font "Export as PDF" at bounding box center [1257, 293] width 86 height 15
drag, startPoint x: 301, startPoint y: 81, endPoint x: 340, endPoint y: 77, distance: 39.2
click at [340, 77] on span "#71095" at bounding box center [320, 77] width 54 height 19
copy font "#71095"
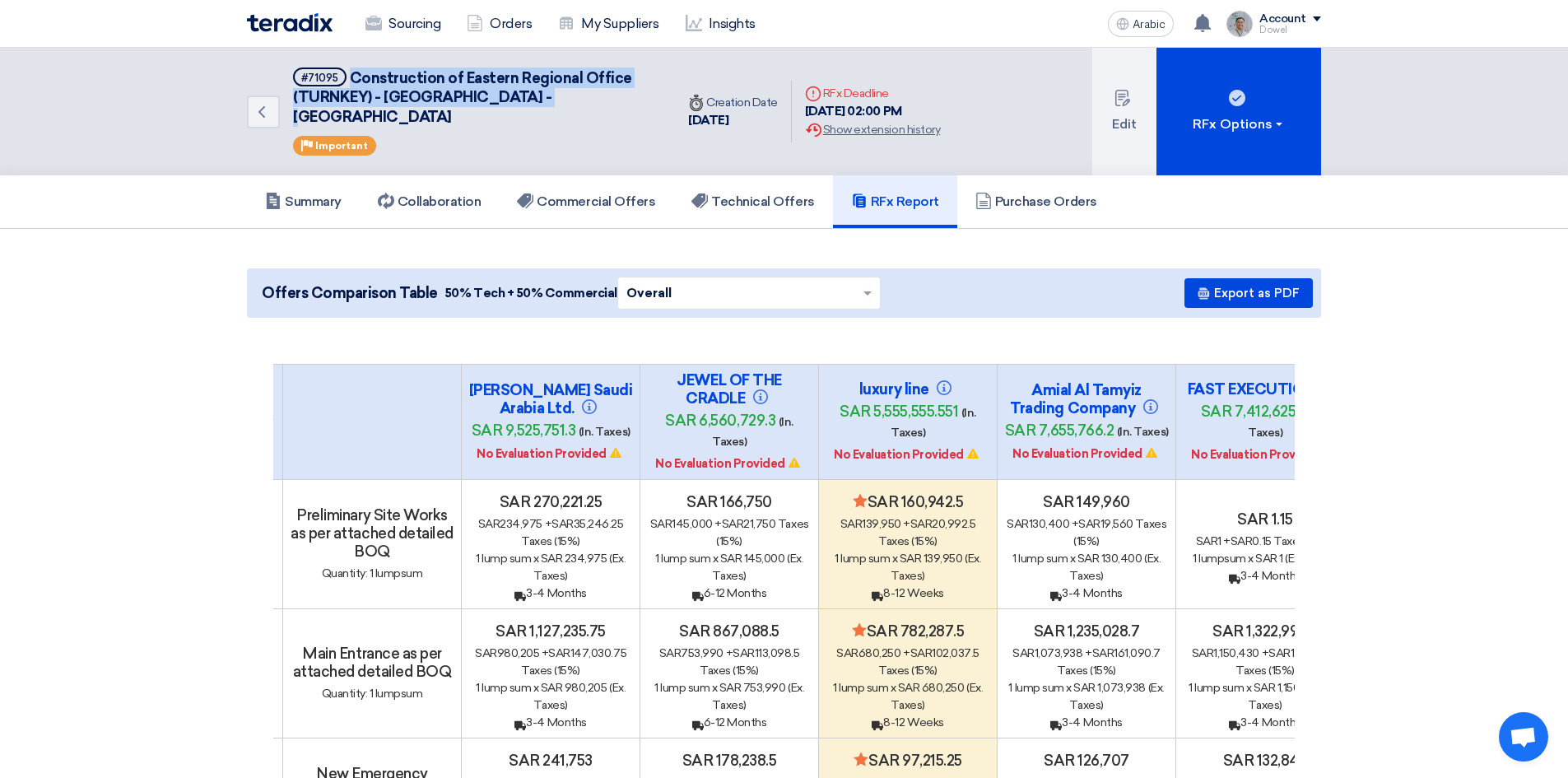
drag, startPoint x: 352, startPoint y: 75, endPoint x: 554, endPoint y: 105, distance: 204.2
click at [554, 105] on h5 "#71095 Construction of Eastern Regional Office (TURNKEY) - [GEOGRAPHIC_DATA] - …" at bounding box center [474, 97] width 362 height 59
copy font "Construction of Eastern Regional Office (TURNKEY) - [GEOGRAPHIC_DATA] - [GEOGRA…"
drag, startPoint x: 322, startPoint y: 178, endPoint x: 318, endPoint y: 188, distance: 10.8
click at [322, 193] on font "Summary" at bounding box center [314, 201] width 57 height 16
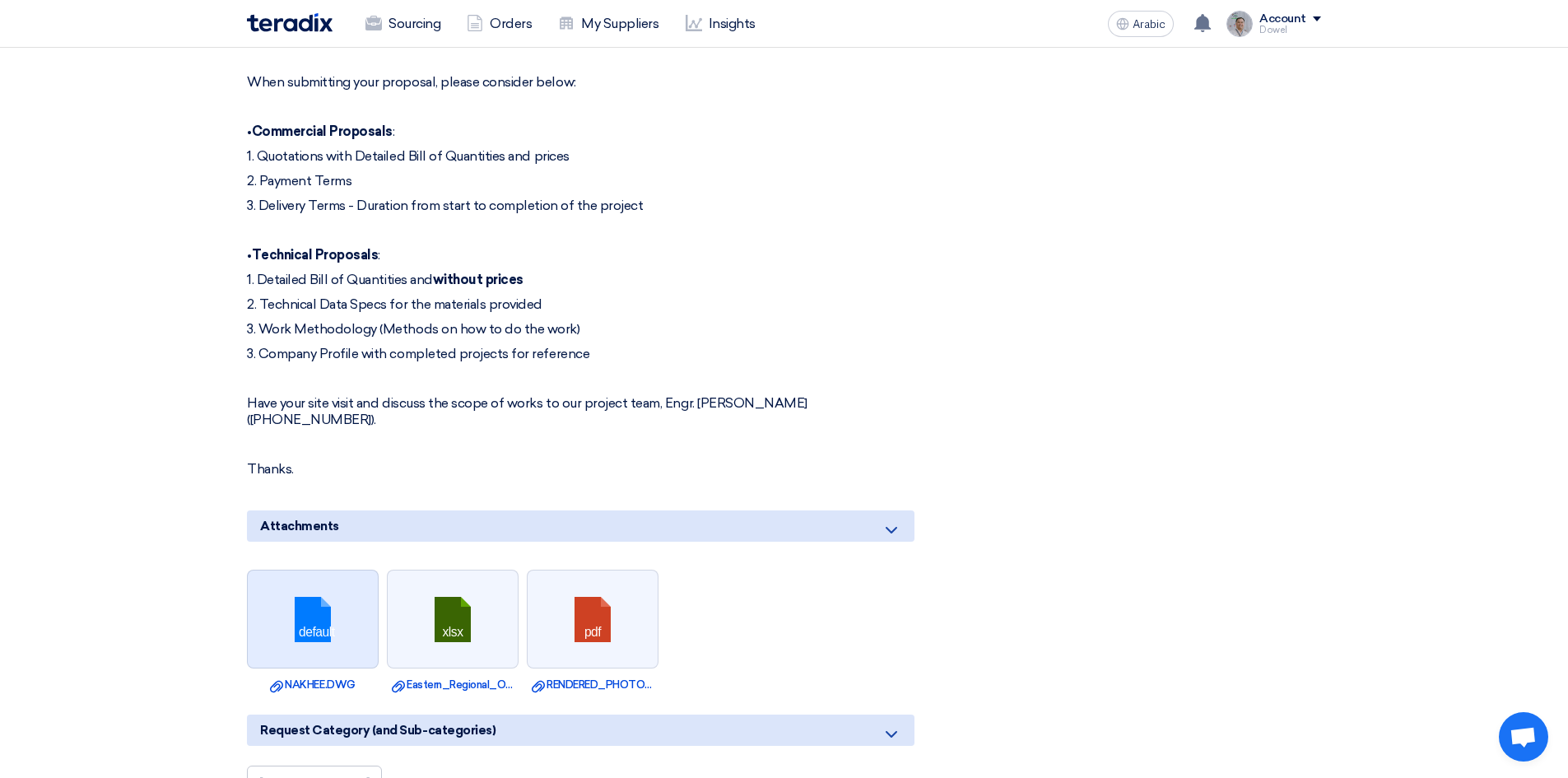
scroll to position [1488, 0]
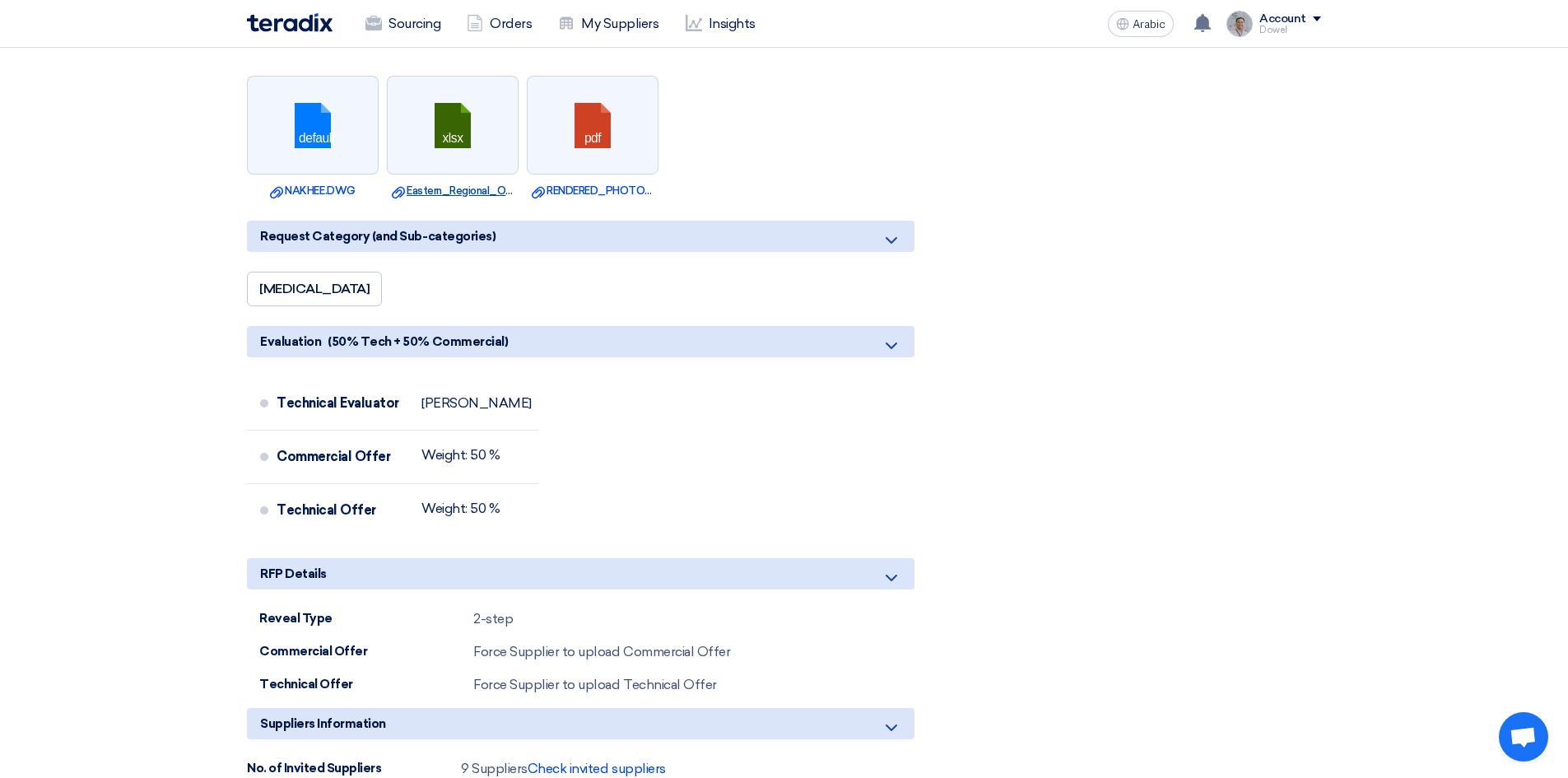
click at [455, 184] on font "Eastern_Regional_Office_BOQ_Rev.xlsx" at bounding box center [506, 190] width 200 height 13
